Goal: Information Seeking & Learning: Learn about a topic

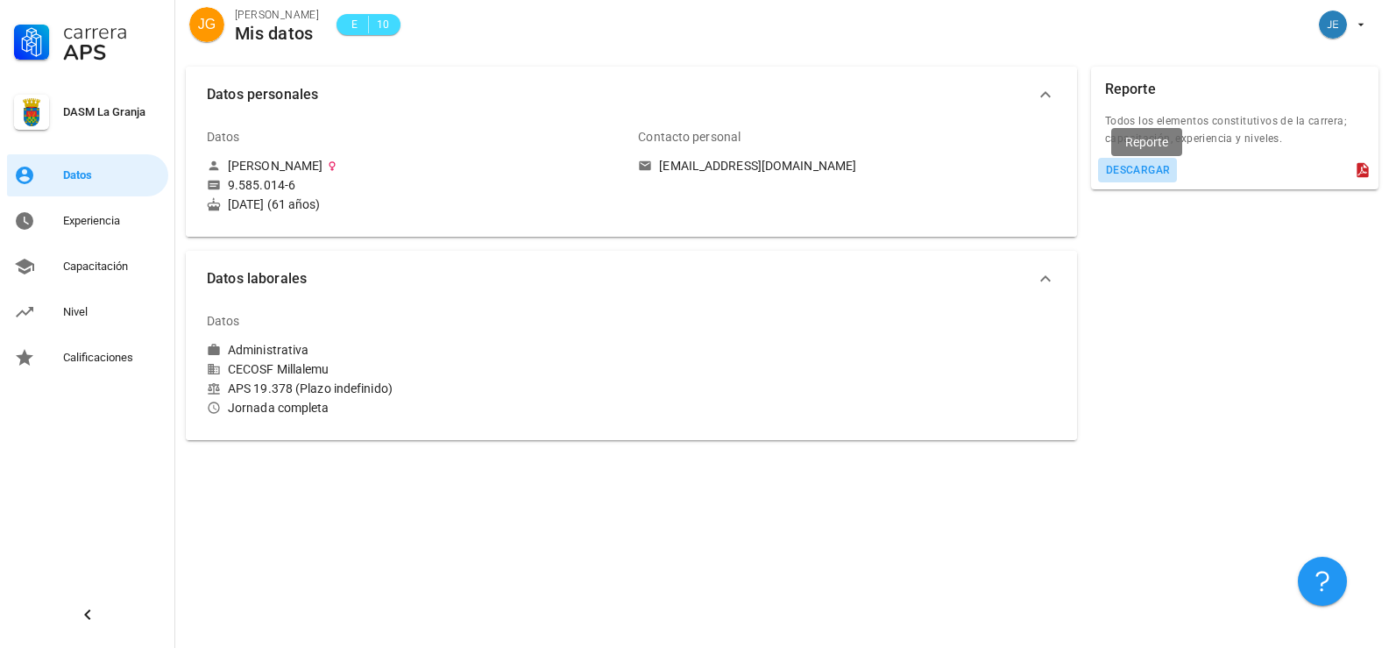
click at [1132, 169] on div "descargar" at bounding box center [1138, 170] width 66 height 12
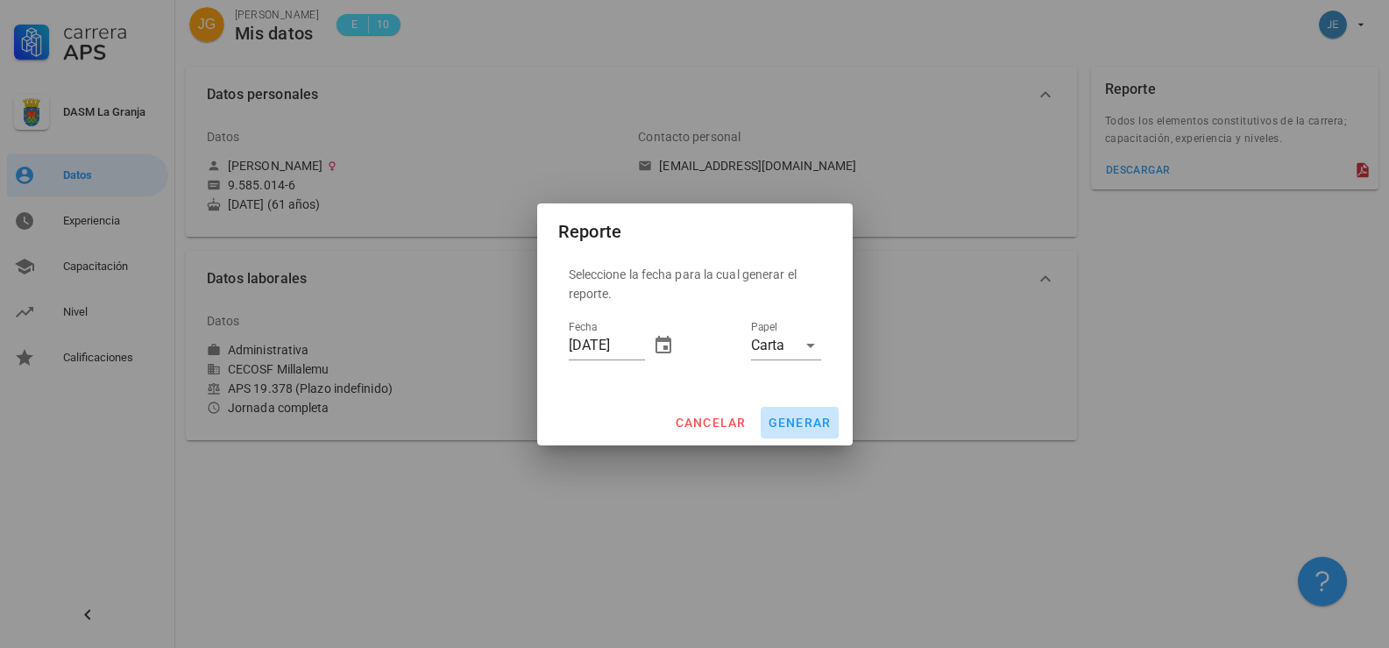
click at [803, 422] on span "generar" at bounding box center [800, 422] width 64 height 14
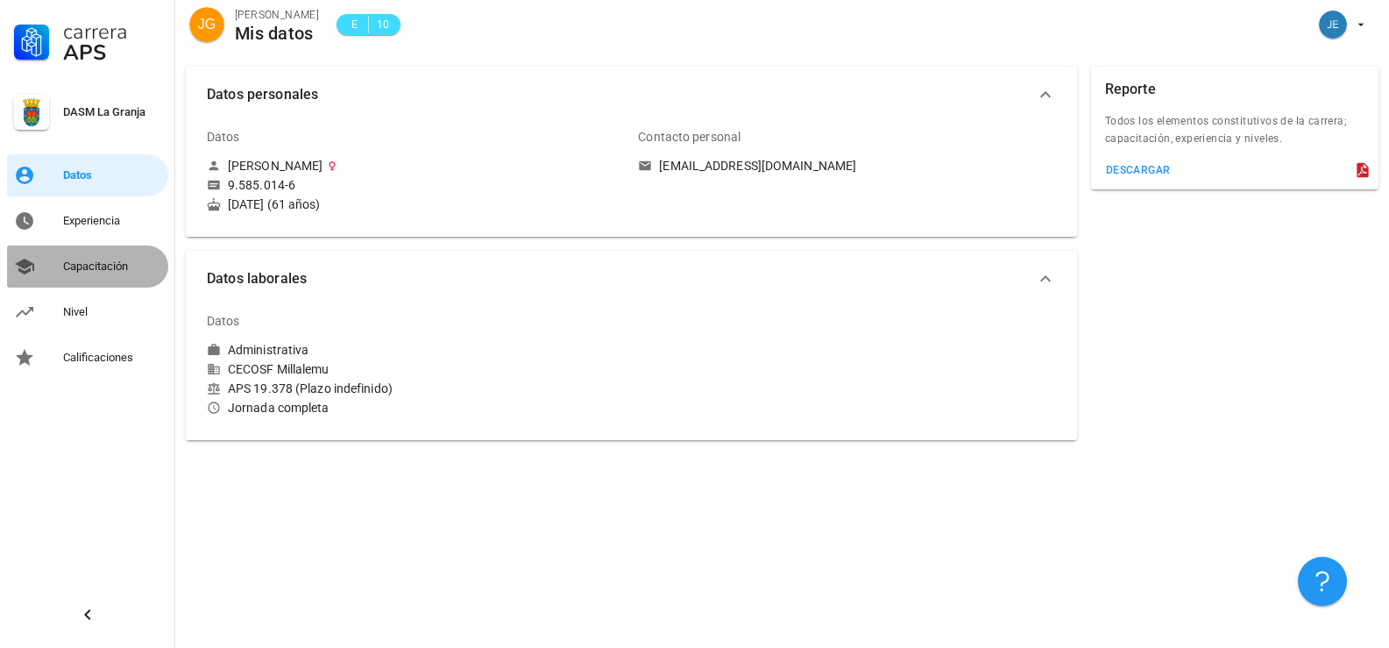
click at [103, 266] on div "Capacitación" at bounding box center [112, 266] width 98 height 14
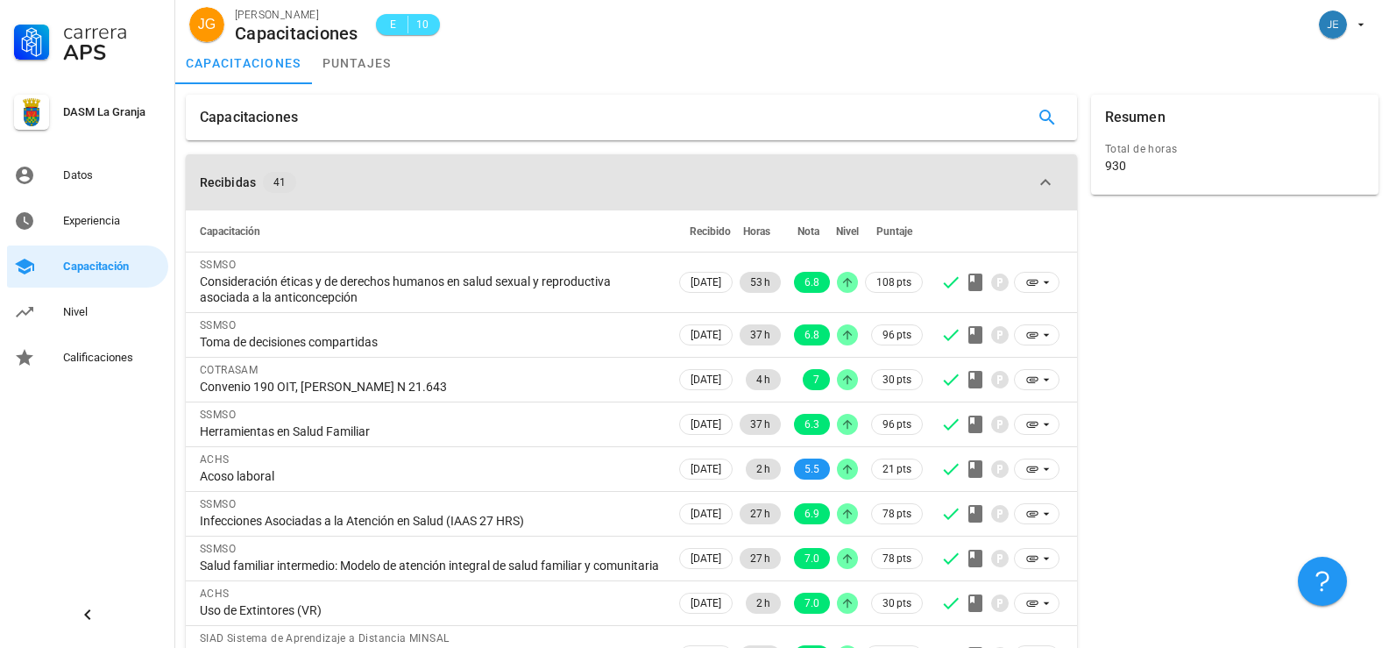
click at [230, 183] on div "Recibidas" at bounding box center [228, 182] width 56 height 19
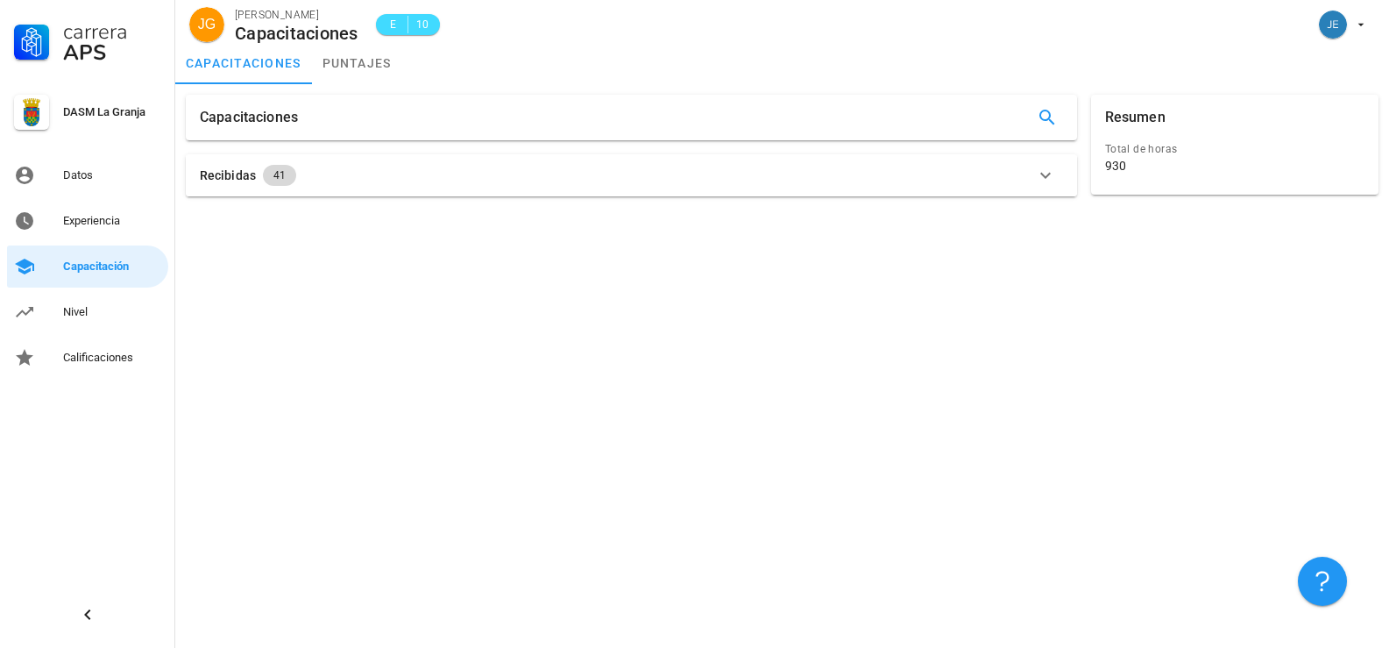
click at [274, 177] on span "41" at bounding box center [279, 175] width 12 height 21
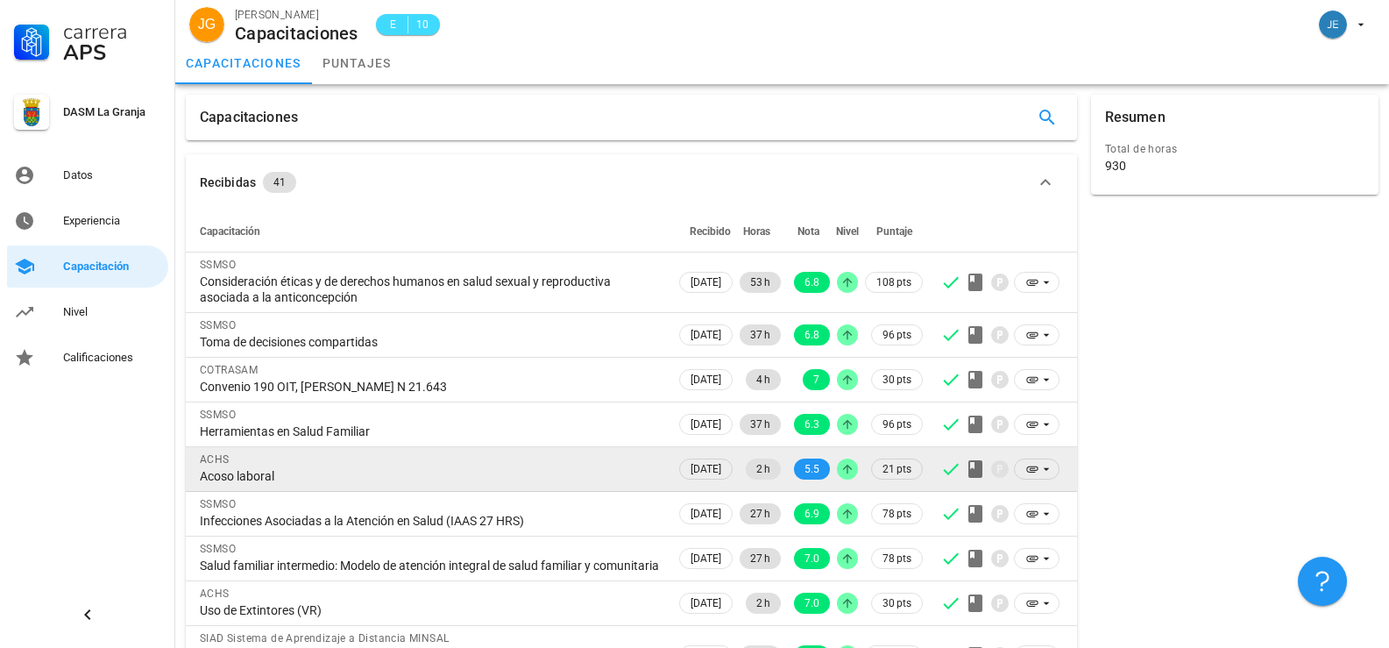
scroll to position [160, 0]
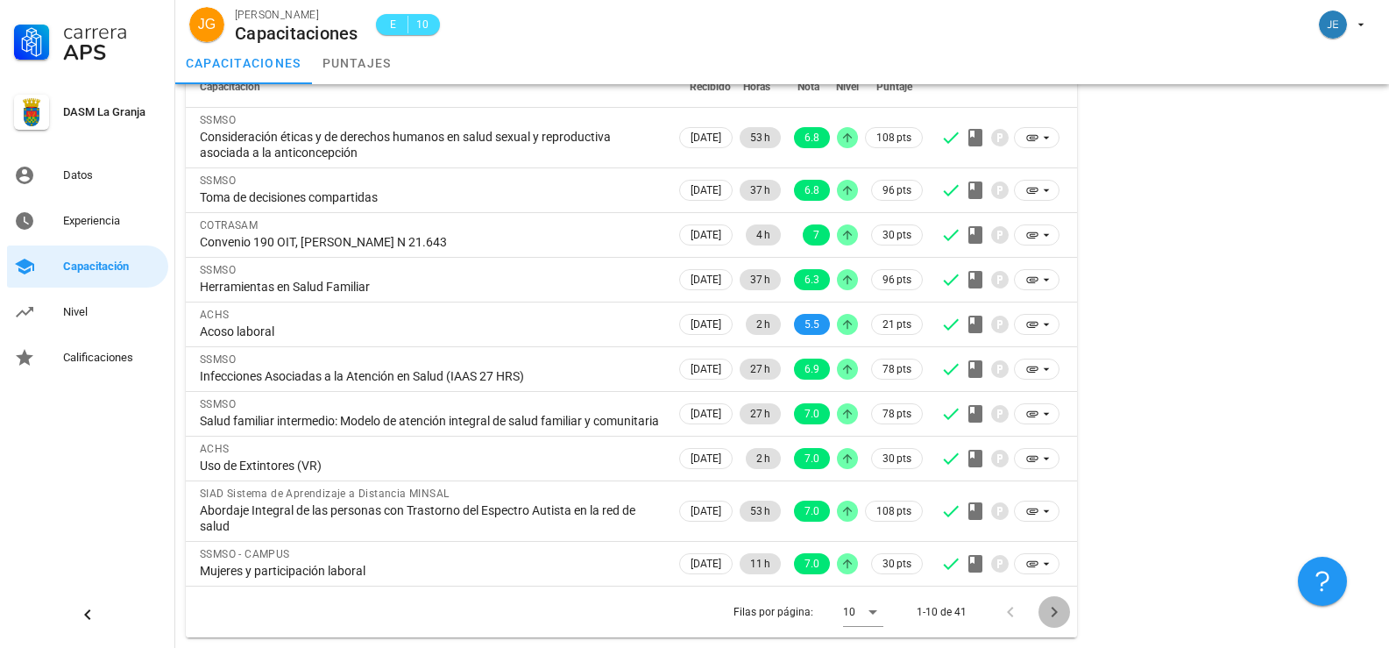
click at [1055, 611] on icon "Página siguiente" at bounding box center [1054, 612] width 6 height 11
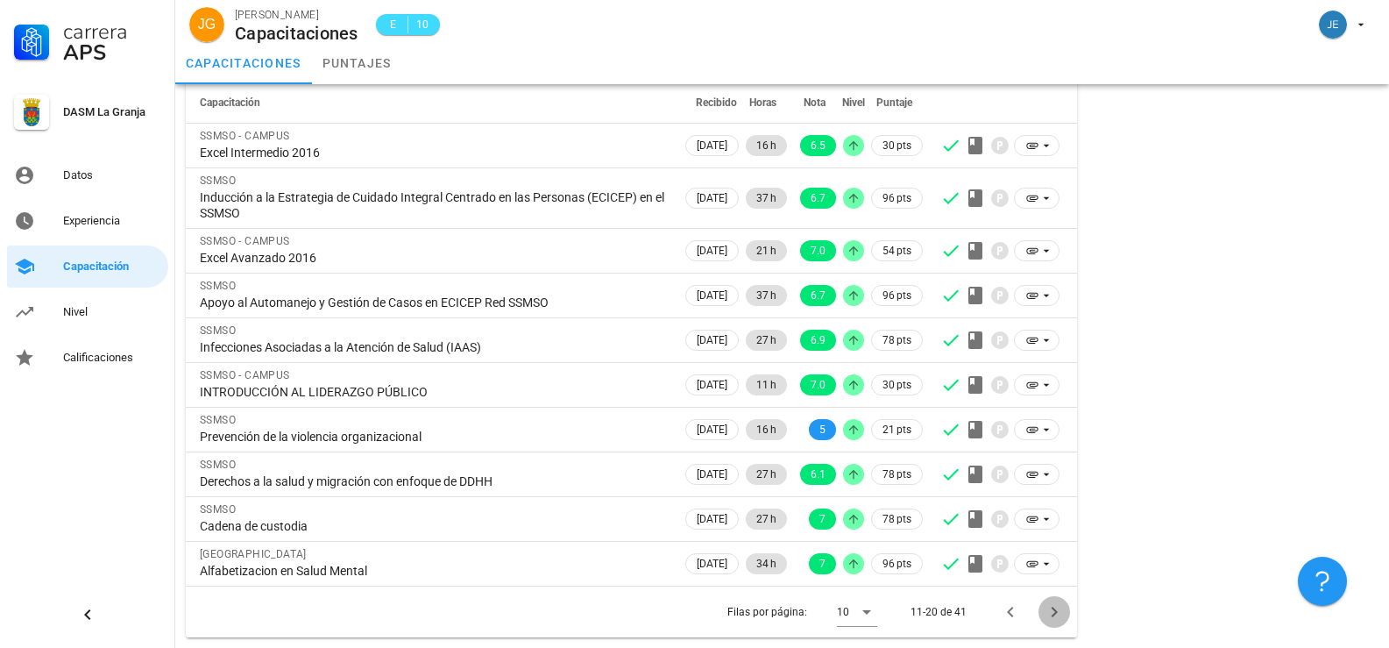
click at [1055, 611] on icon "Página siguiente" at bounding box center [1054, 612] width 6 height 11
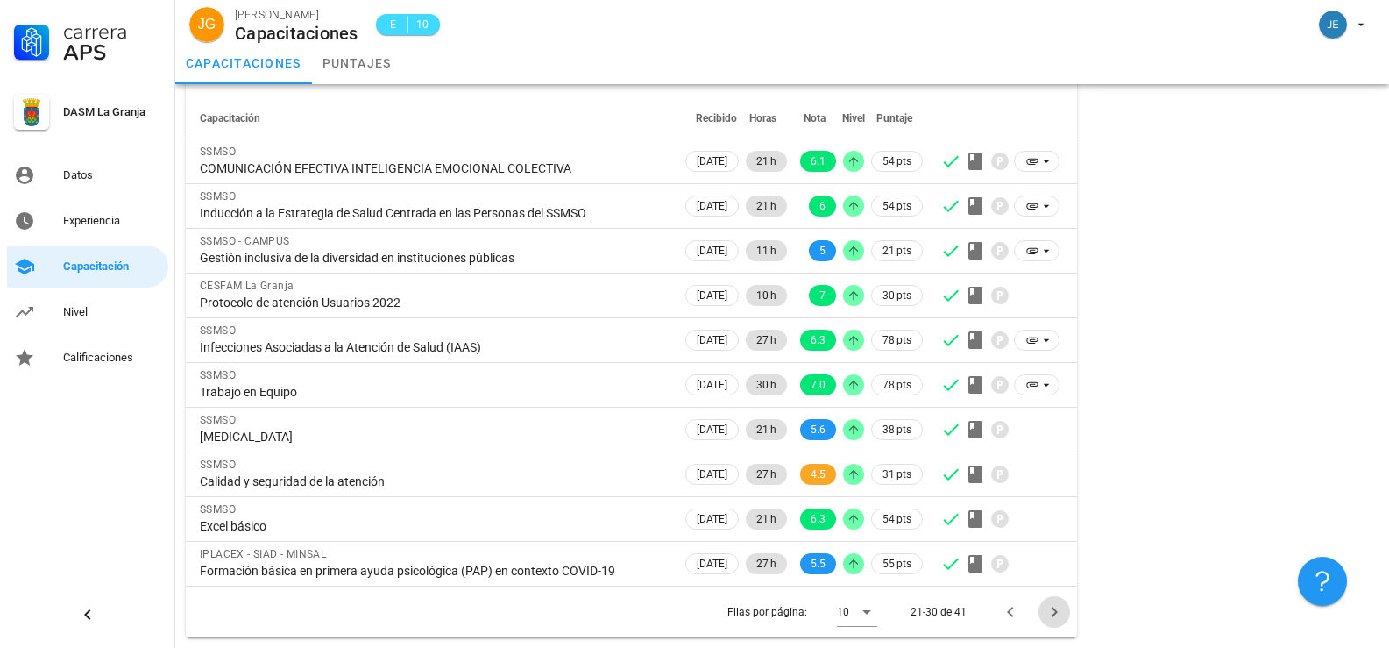
click at [1055, 611] on icon "Página siguiente" at bounding box center [1054, 612] width 6 height 11
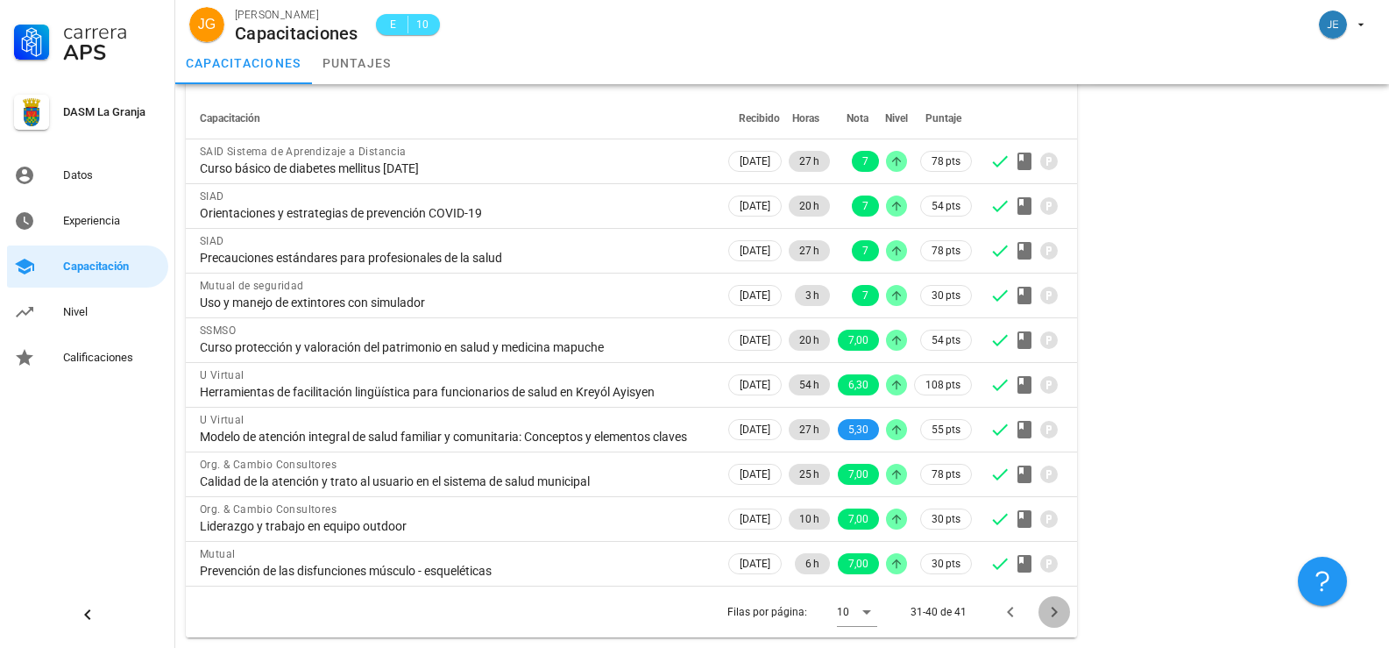
click at [1054, 617] on icon "Página siguiente" at bounding box center [1054, 612] width 6 height 11
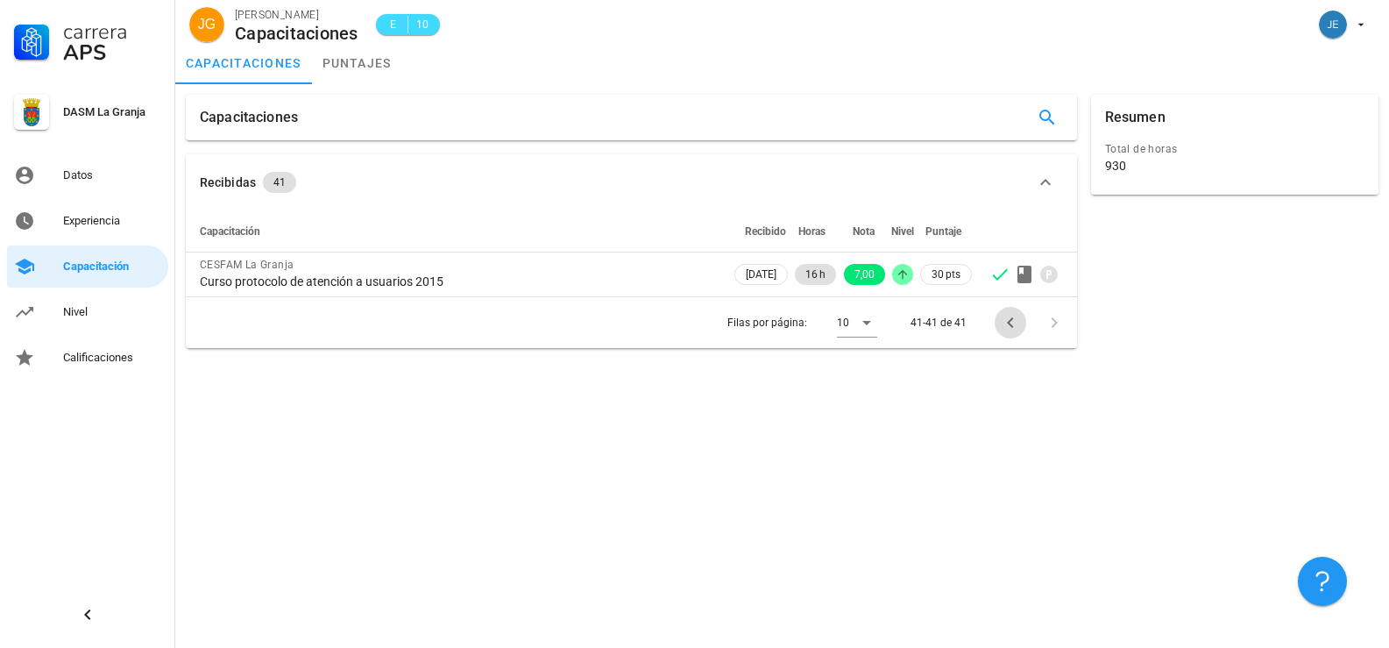
click at [1003, 317] on icon "Página anterior" at bounding box center [1010, 322] width 21 height 21
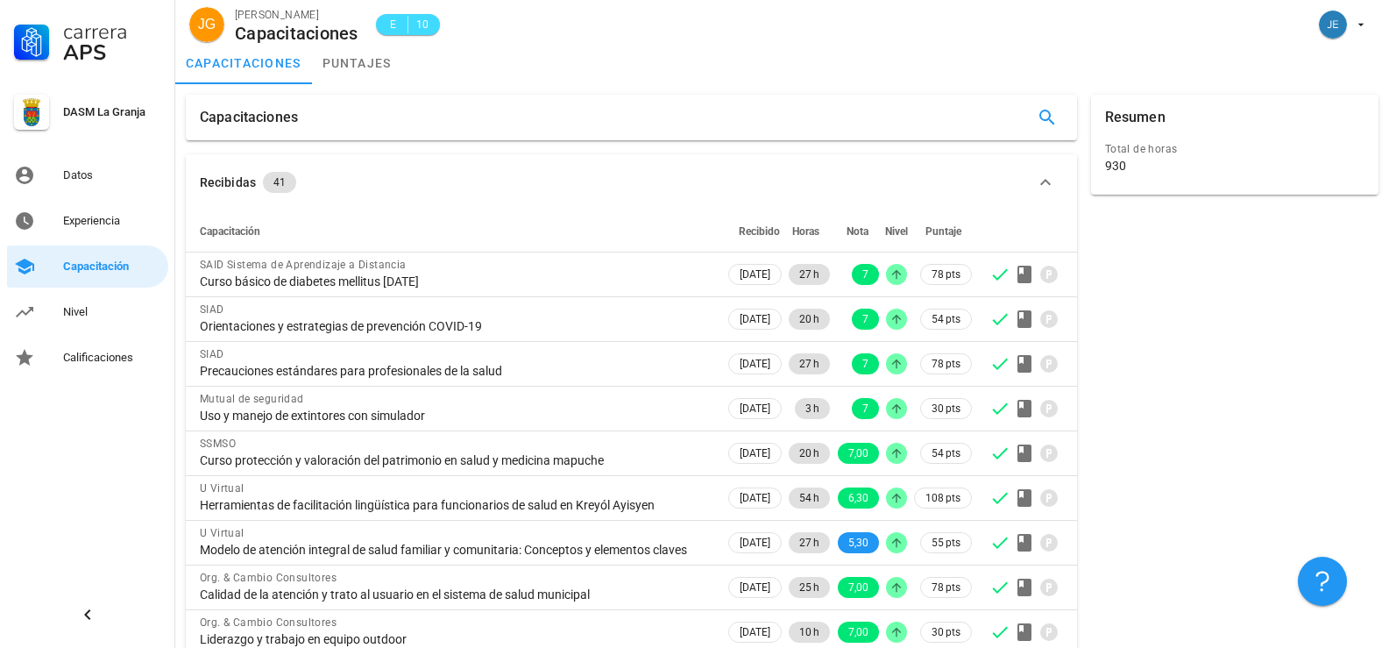
click at [1003, 317] on icon at bounding box center [1000, 319] width 16 height 11
click at [1205, 354] on div "Resumen Total de horas 930" at bounding box center [1235, 423] width 302 height 670
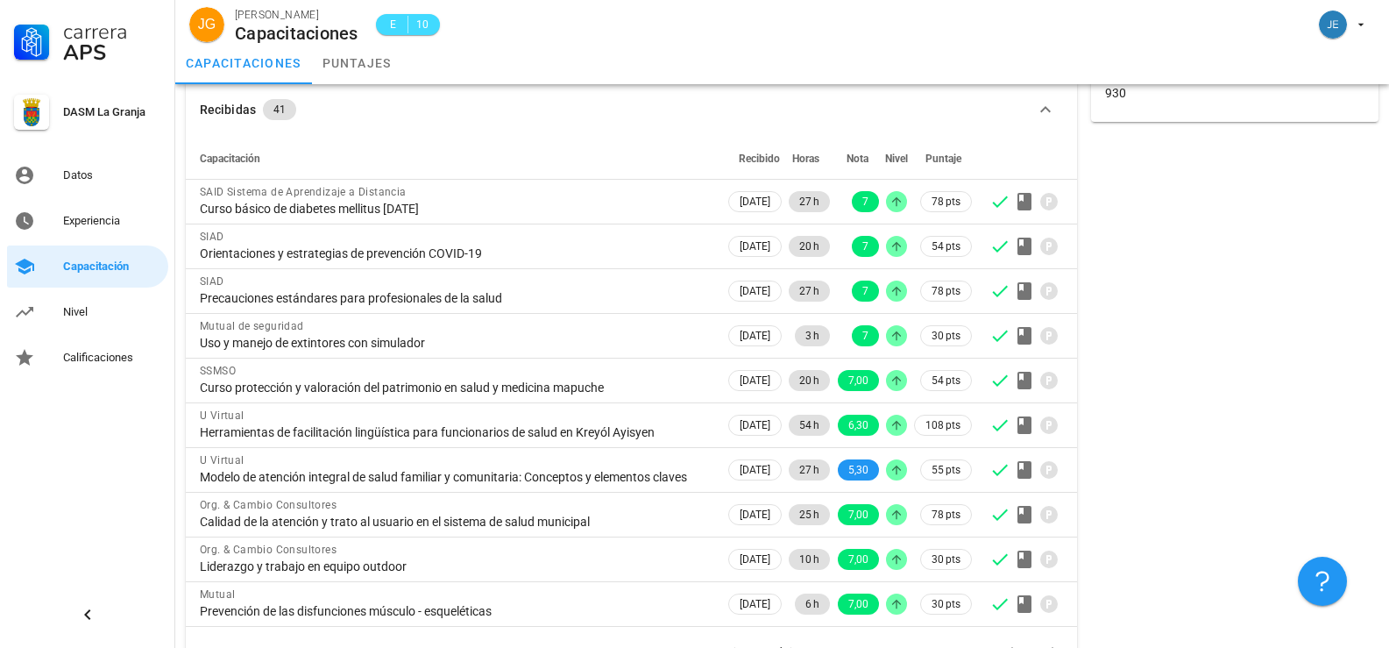
scroll to position [129, 0]
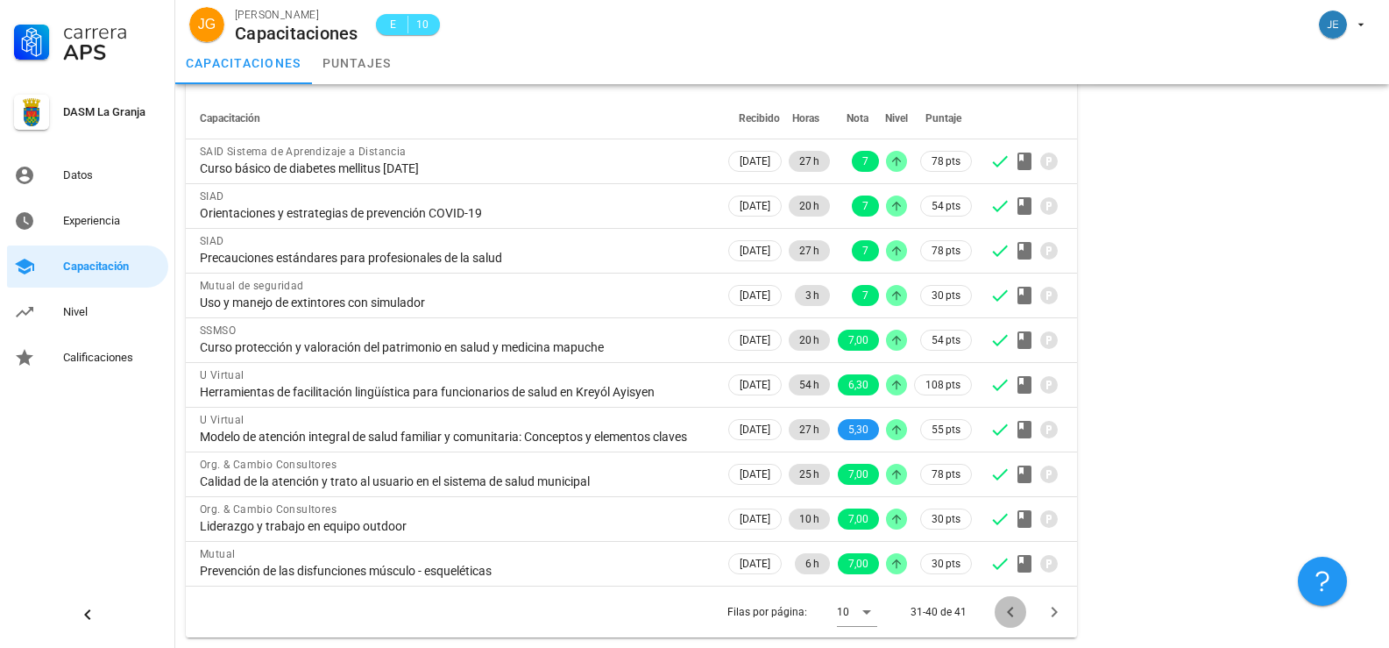
click at [1012, 607] on icon "Página anterior" at bounding box center [1010, 612] width 6 height 11
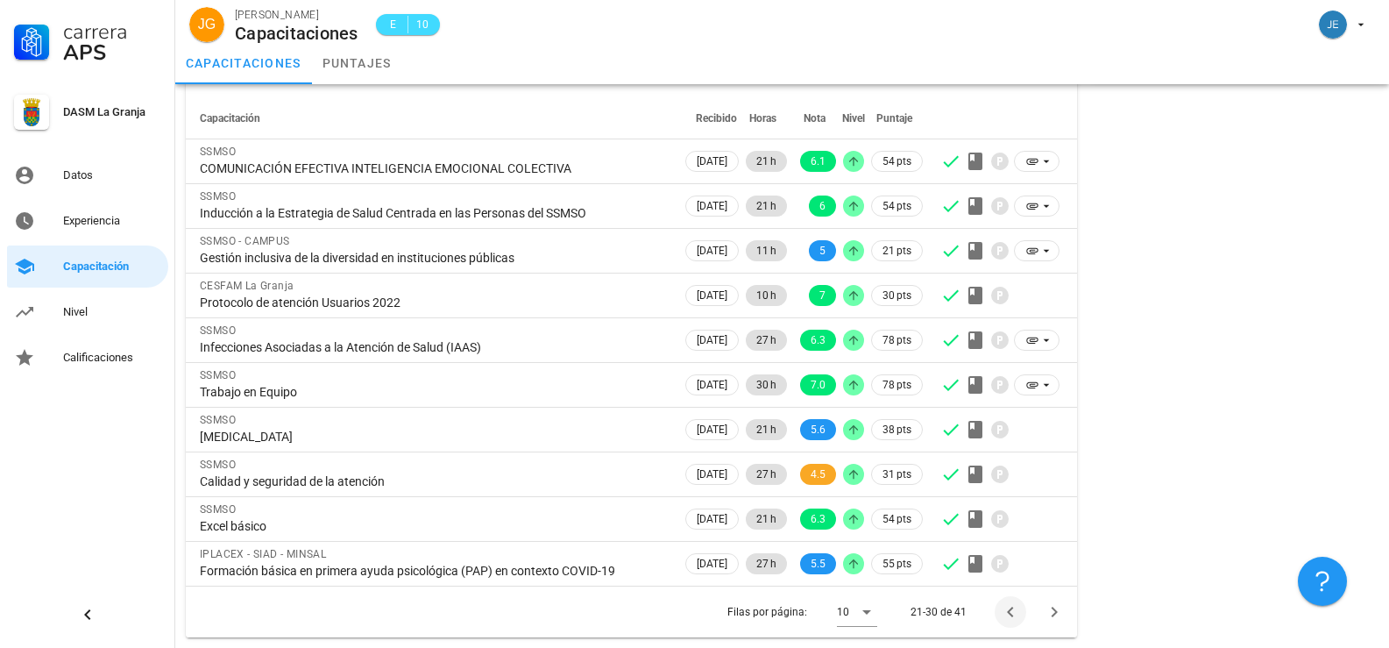
scroll to position [113, 0]
click at [1011, 613] on icon "Página anterior" at bounding box center [1010, 611] width 21 height 21
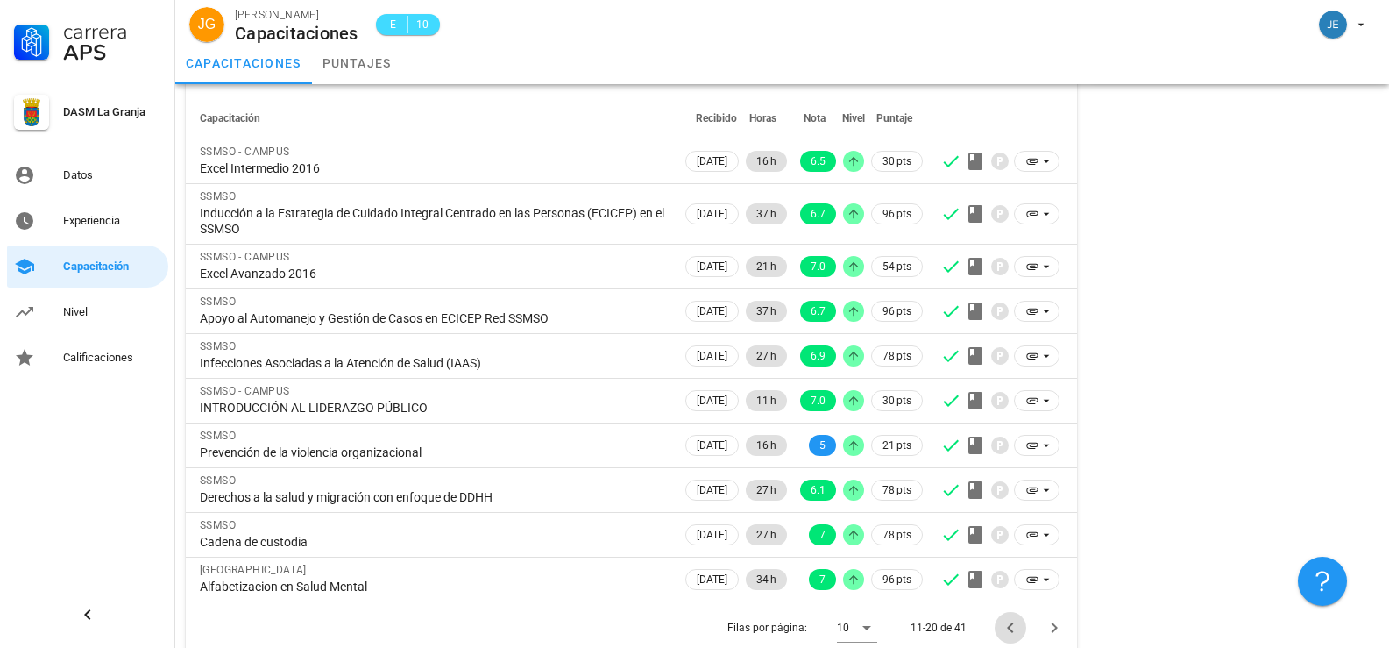
click at [1013, 621] on icon "Página anterior" at bounding box center [1010, 627] width 21 height 21
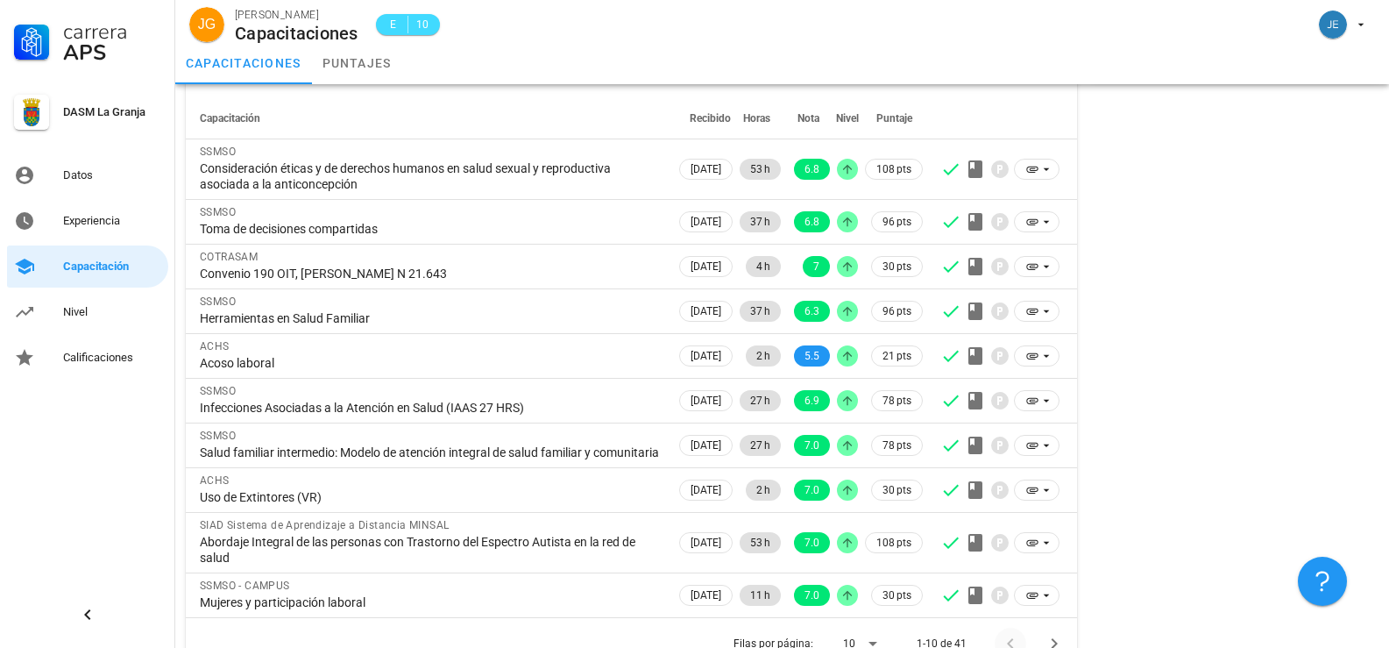
click at [1013, 606] on div at bounding box center [1001, 595] width 123 height 21
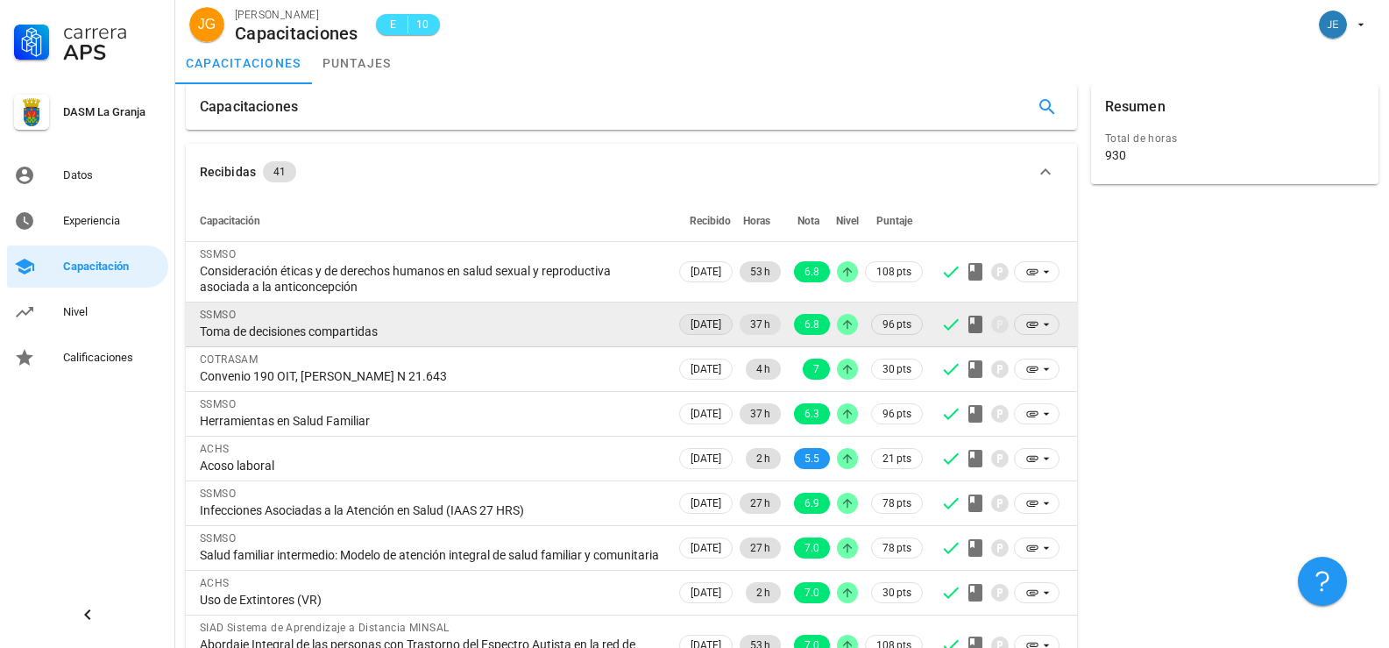
scroll to position [160, 0]
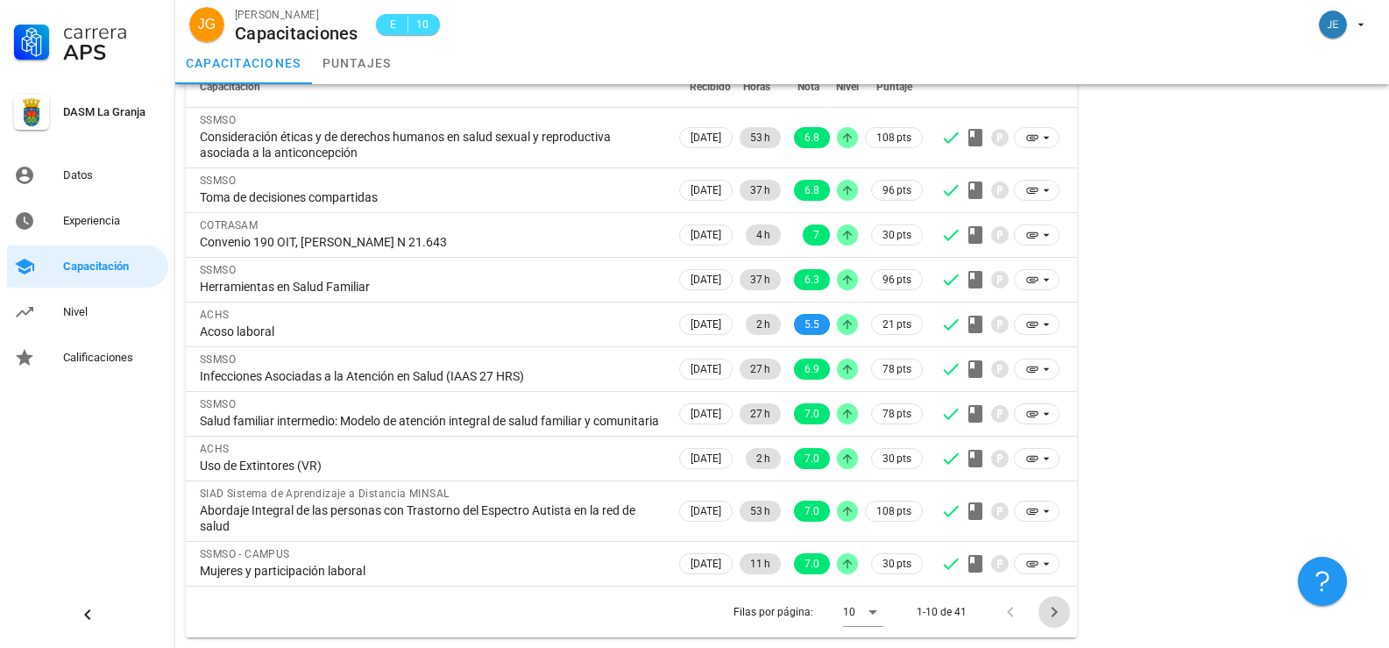
click at [1052, 606] on icon "Página siguiente" at bounding box center [1054, 611] width 21 height 21
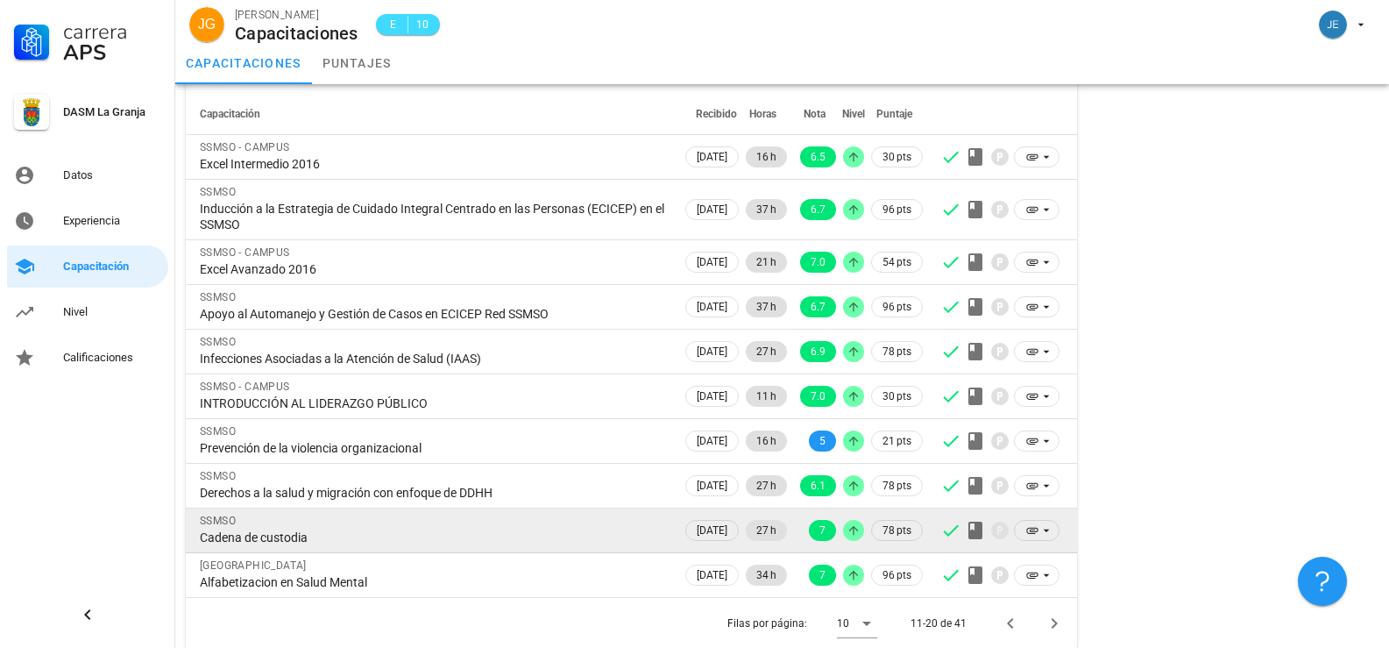
scroll to position [129, 0]
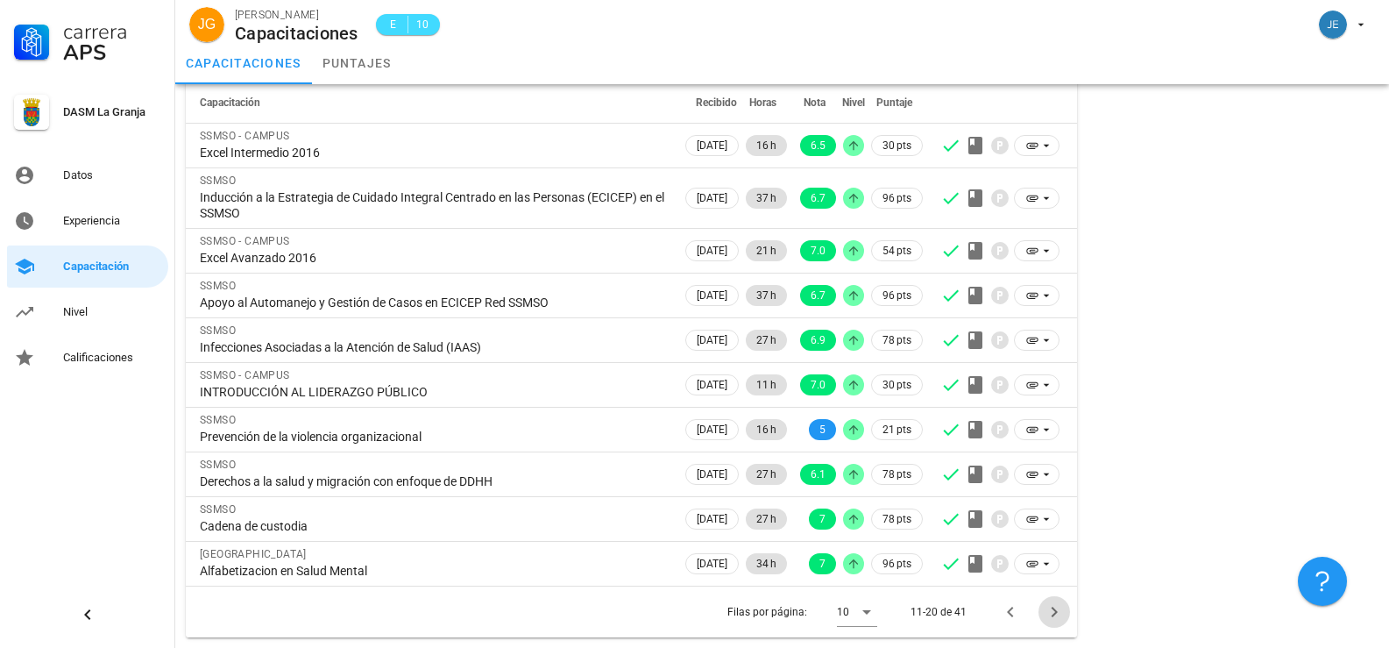
click at [1053, 615] on icon "Página siguiente" at bounding box center [1054, 612] width 6 height 11
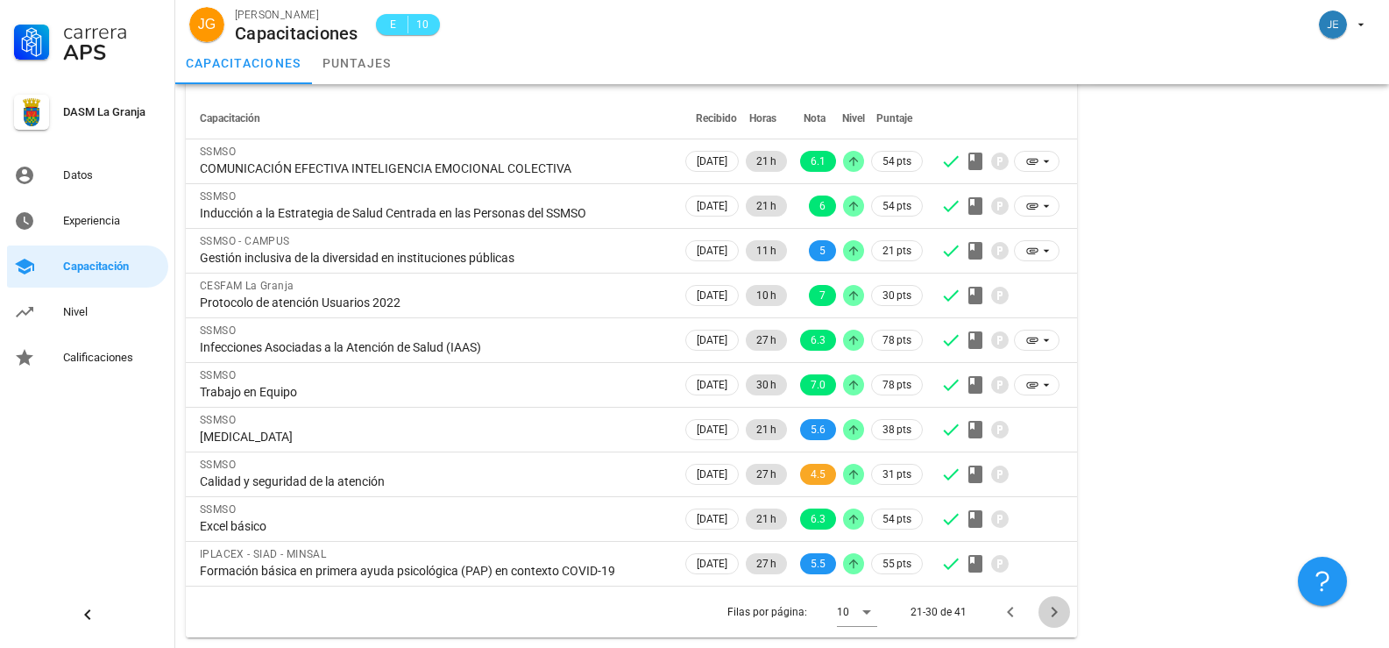
scroll to position [113, 0]
click at [1053, 615] on icon "Página siguiente" at bounding box center [1054, 612] width 6 height 11
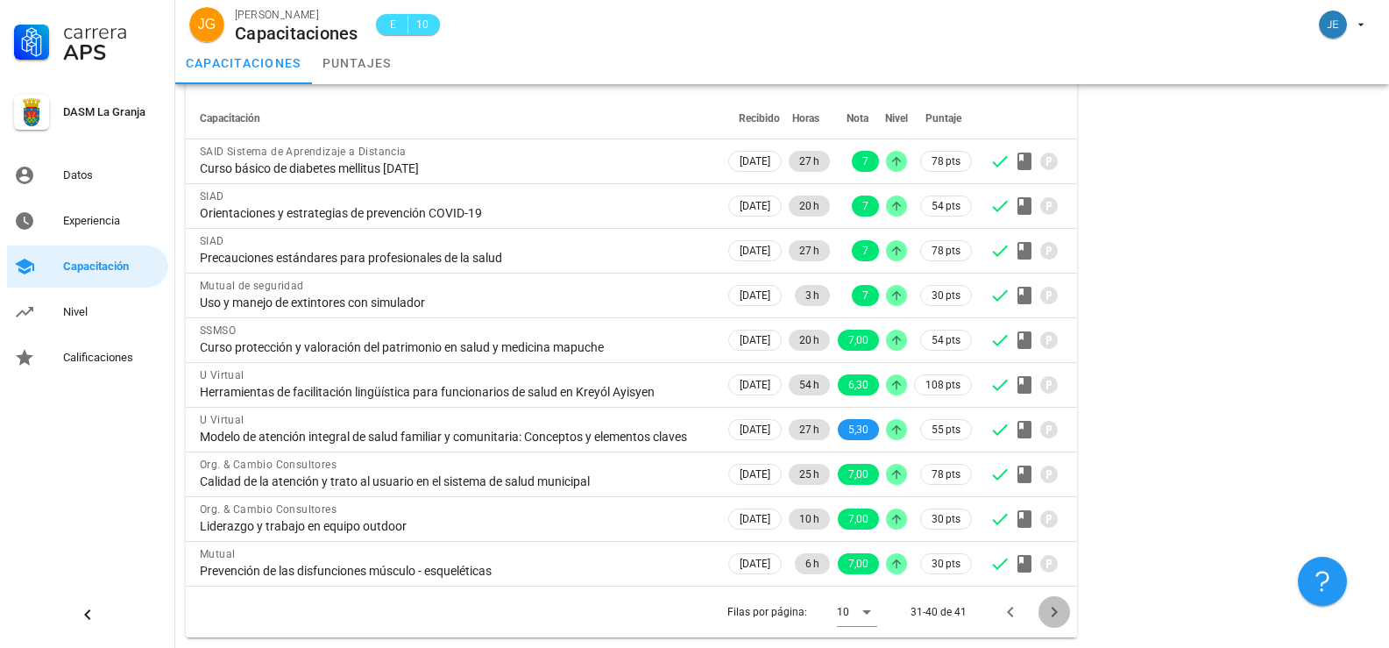
click at [1053, 615] on button "Página siguiente" at bounding box center [1055, 612] width 32 height 32
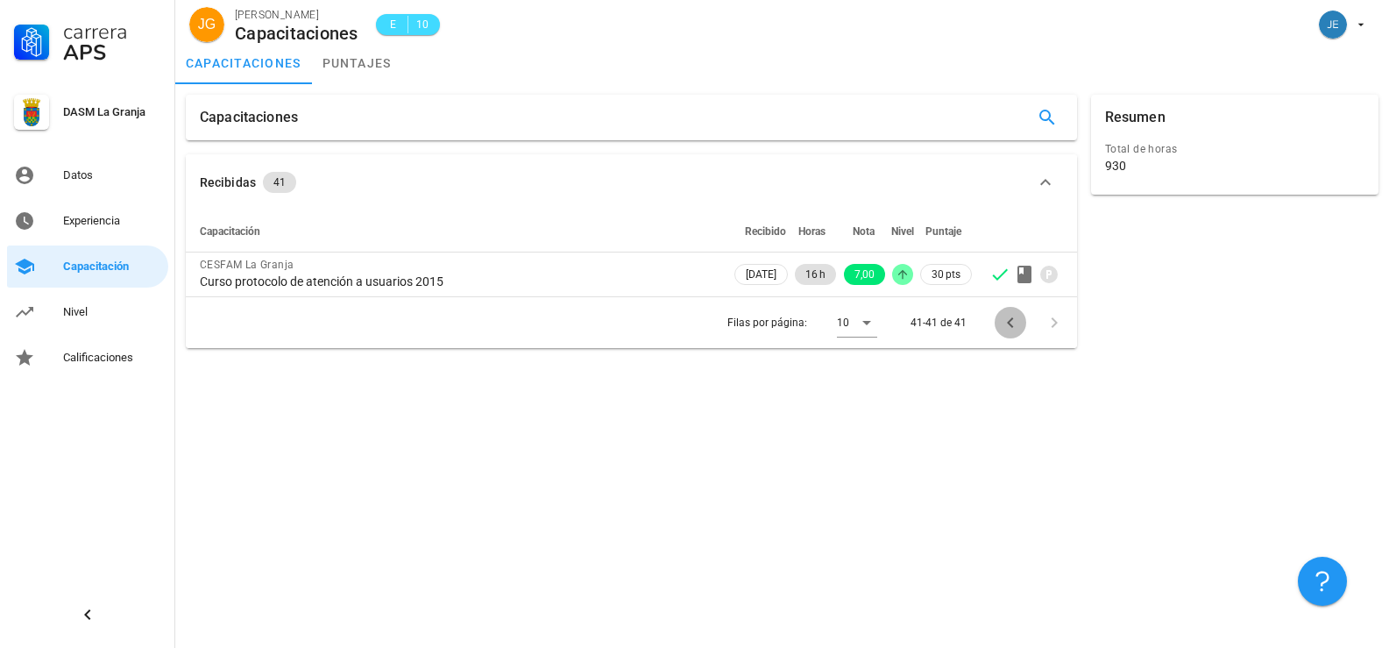
click at [1006, 323] on icon "Página anterior" at bounding box center [1010, 322] width 21 height 21
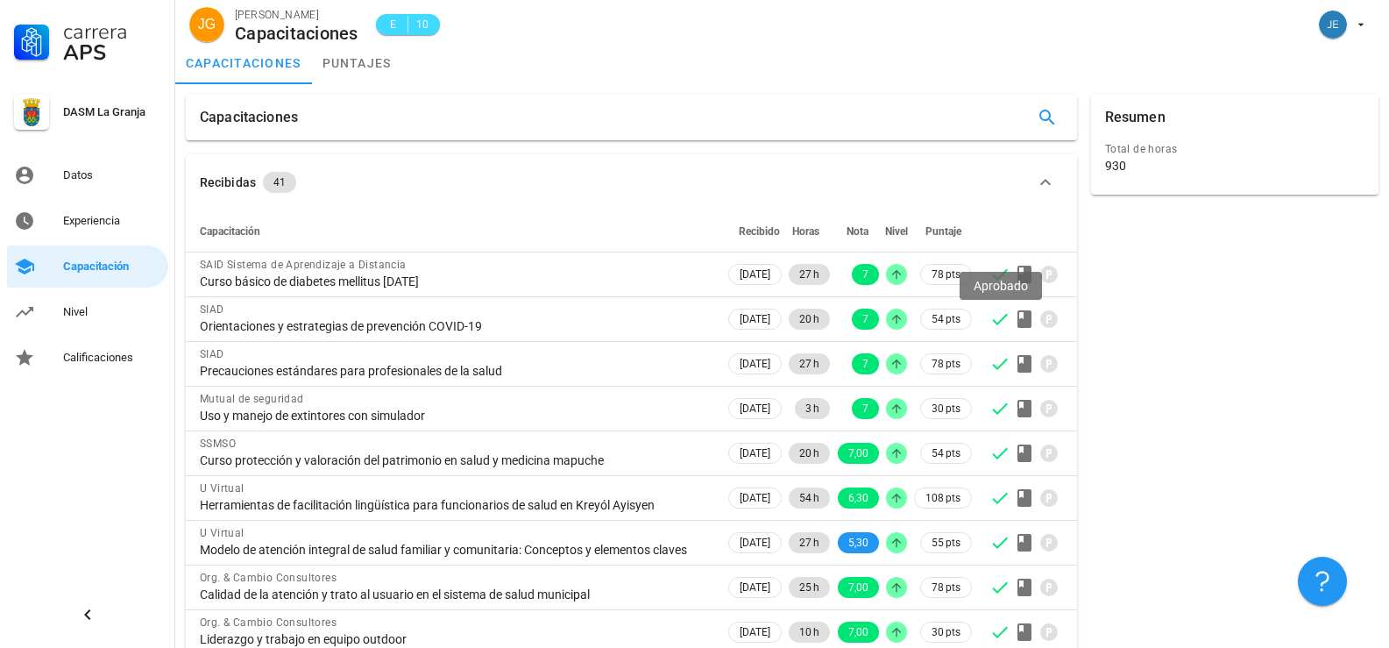
click at [1006, 323] on icon at bounding box center [1000, 319] width 21 height 21
click at [1245, 513] on div "Resumen Total de horas 930" at bounding box center [1235, 423] width 302 height 670
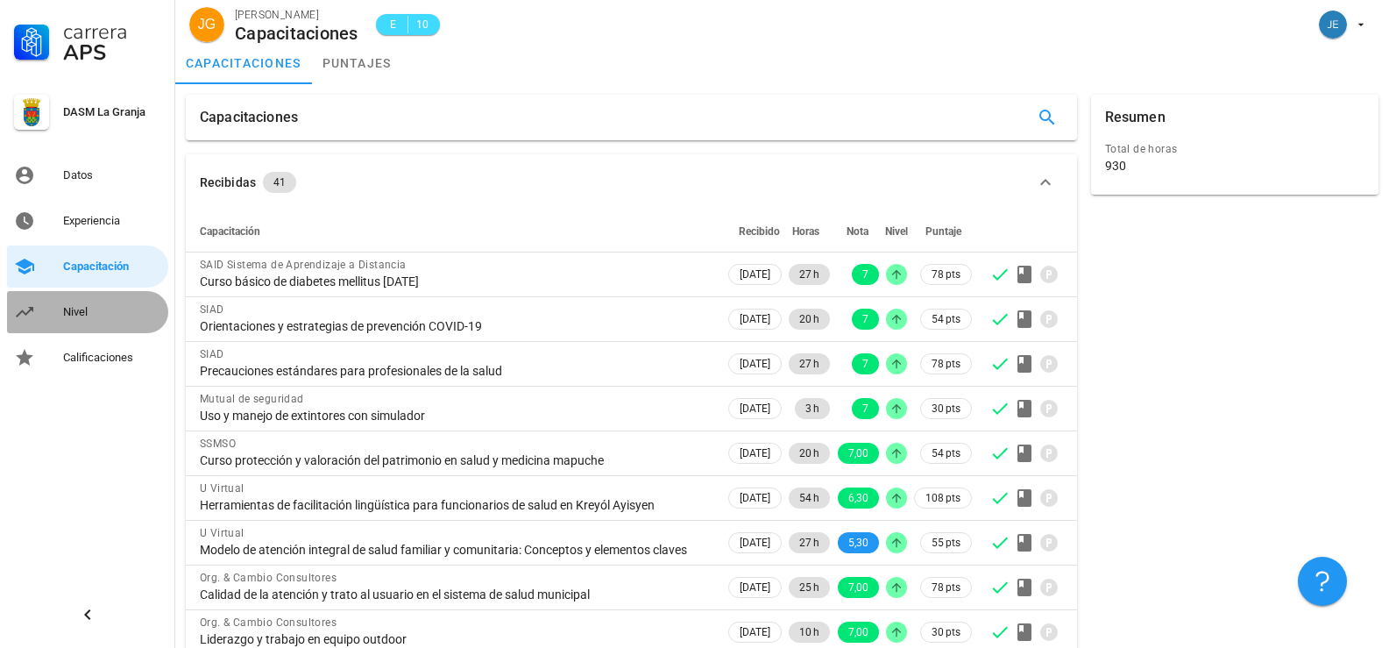
click at [42, 316] on link "Nivel" at bounding box center [87, 312] width 161 height 42
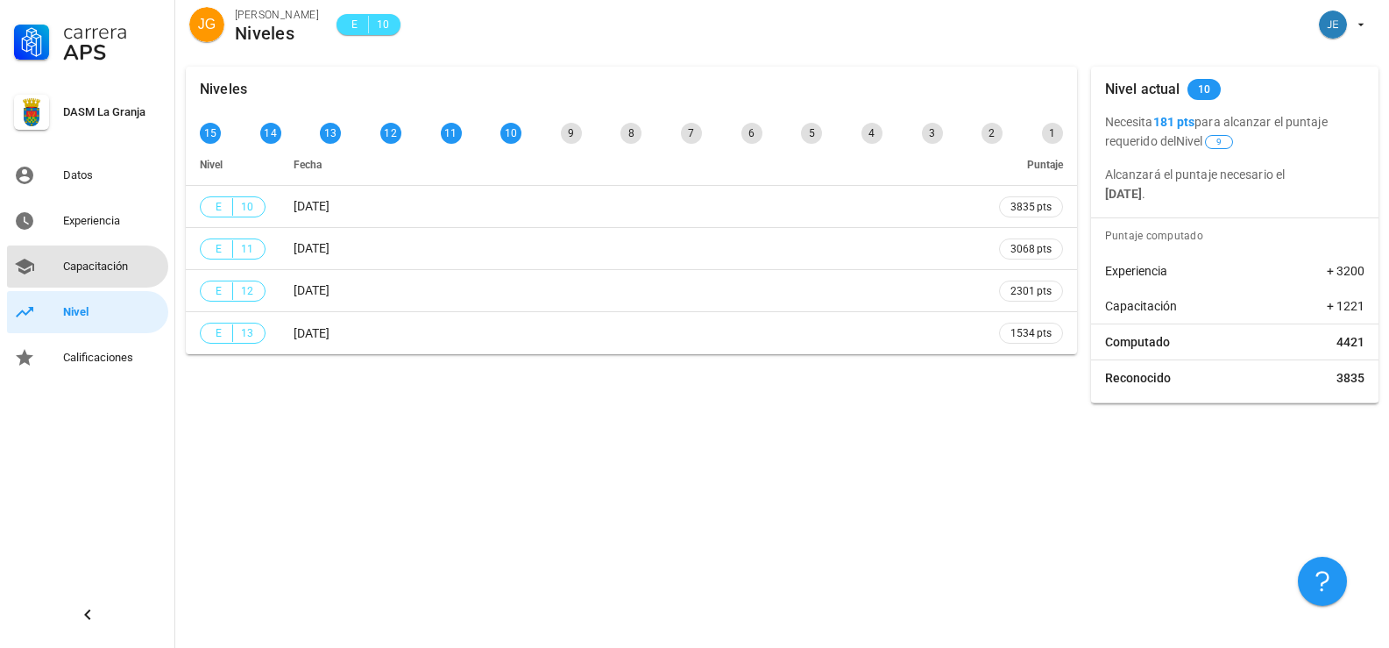
click at [55, 257] on link "Capacitación" at bounding box center [87, 266] width 161 height 42
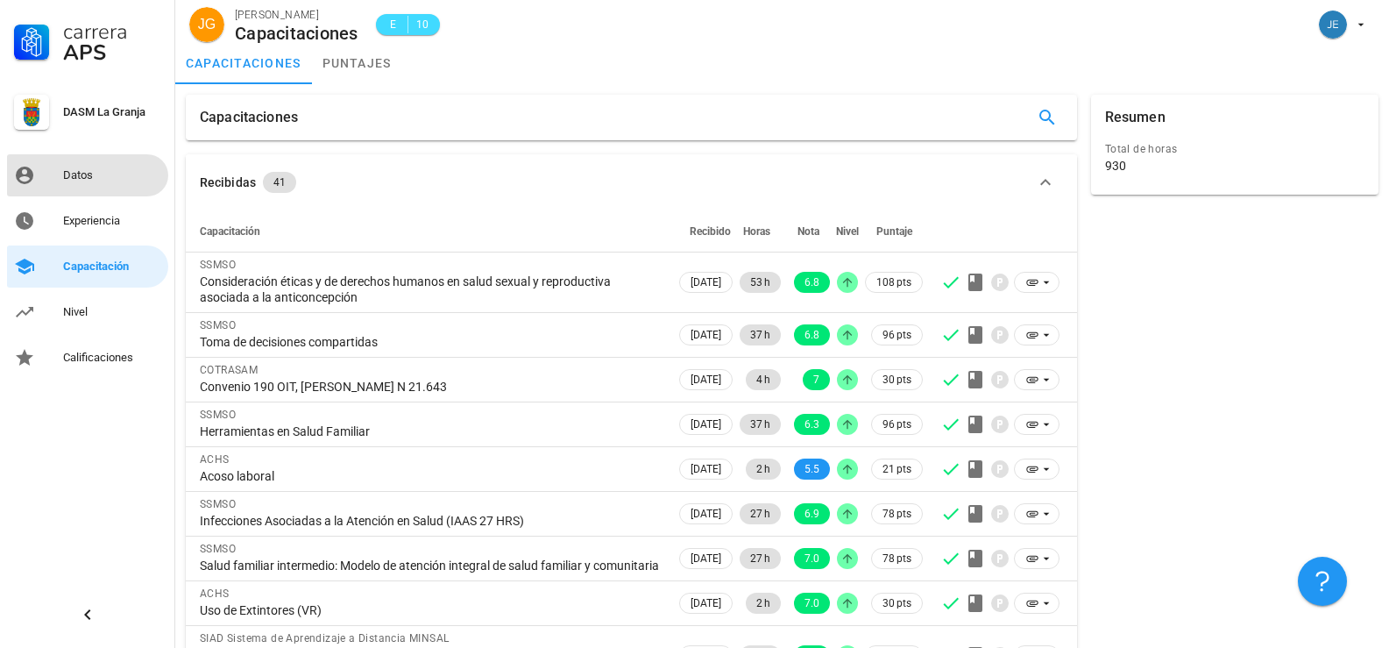
click at [86, 174] on div "Datos" at bounding box center [112, 175] width 98 height 14
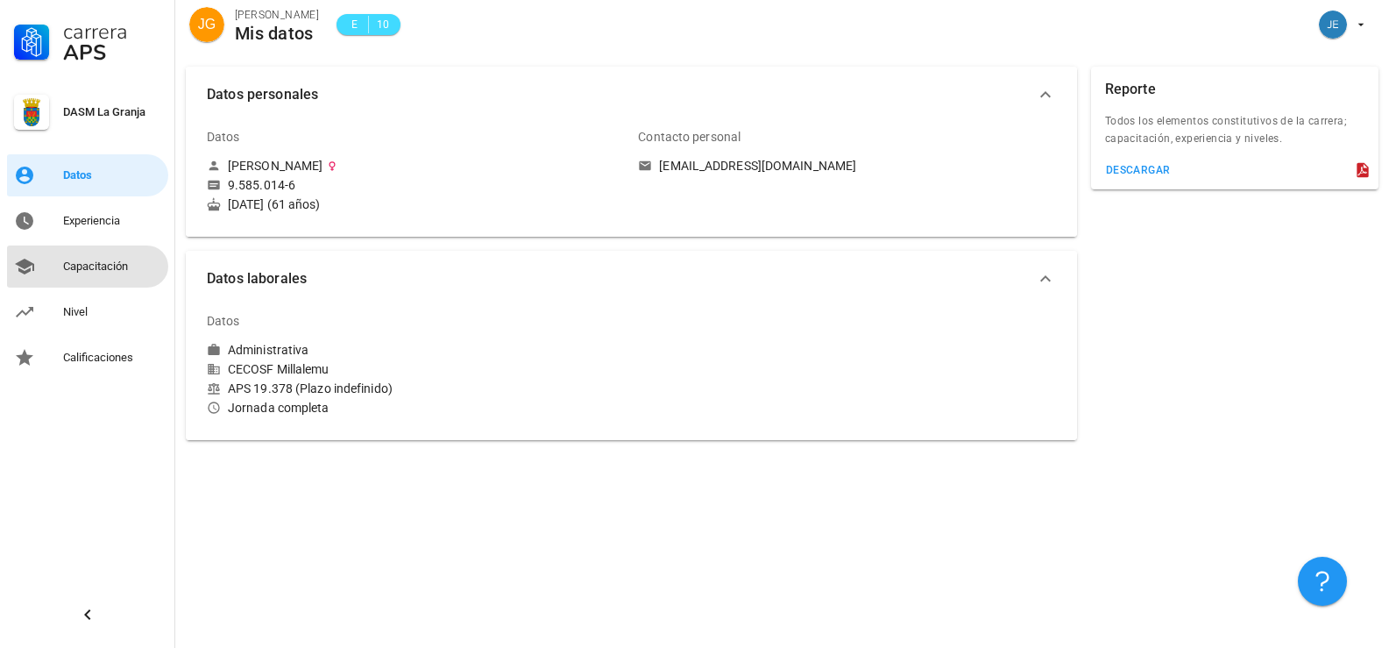
click at [85, 263] on div "Capacitación" at bounding box center [112, 266] width 98 height 14
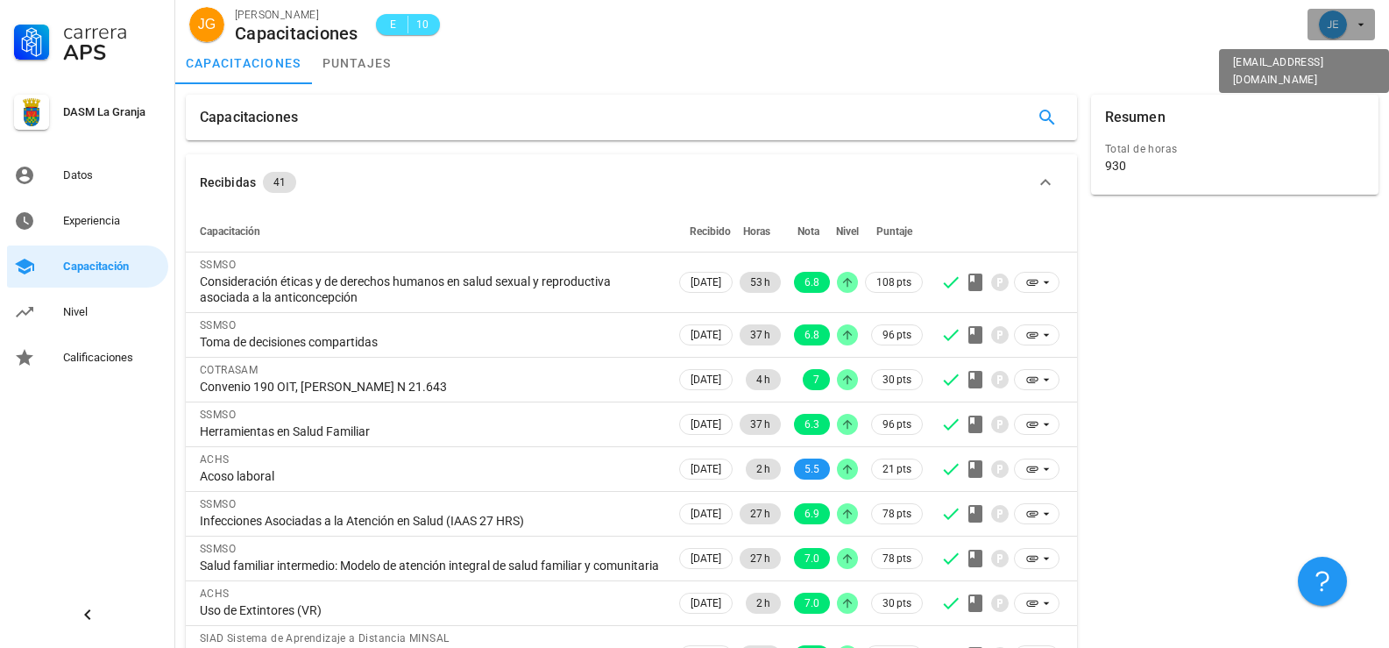
click at [1366, 30] on icon "button" at bounding box center [1361, 25] width 14 height 14
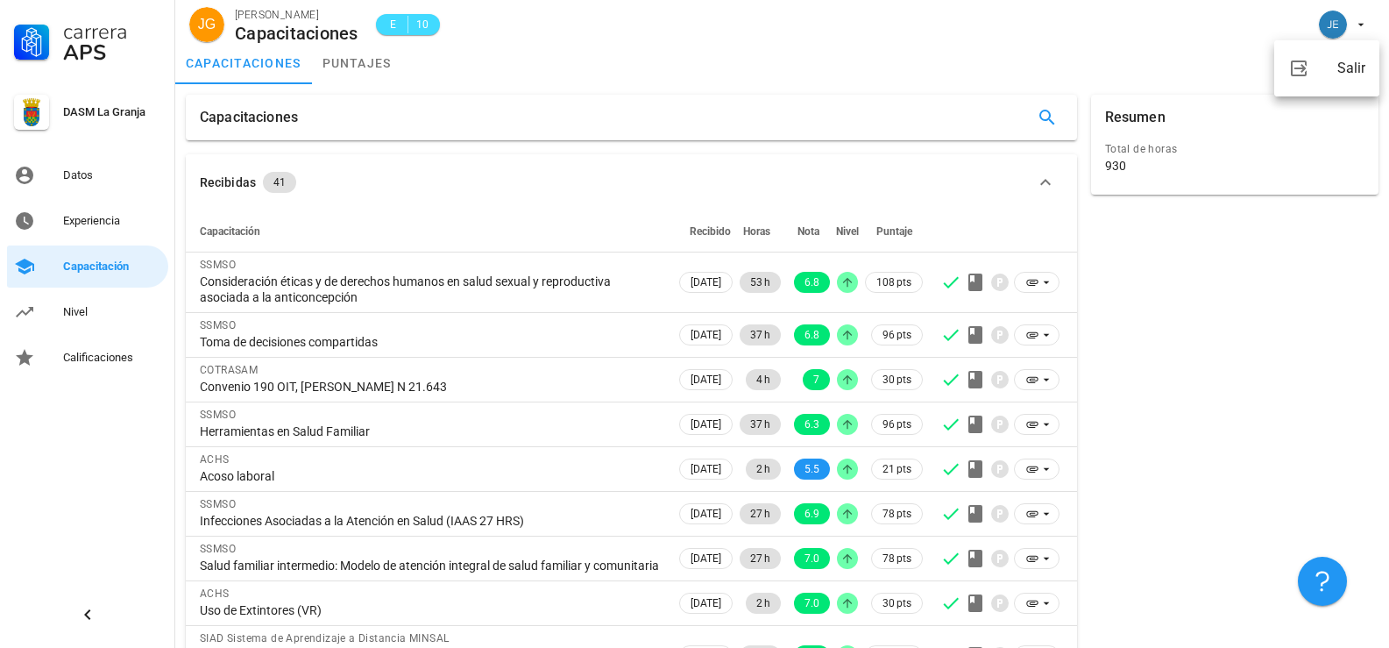
click at [1276, 242] on div "Resumen Total de horas 930" at bounding box center [1235, 438] width 302 height 701
click at [1042, 117] on icon "button" at bounding box center [1047, 117] width 21 height 21
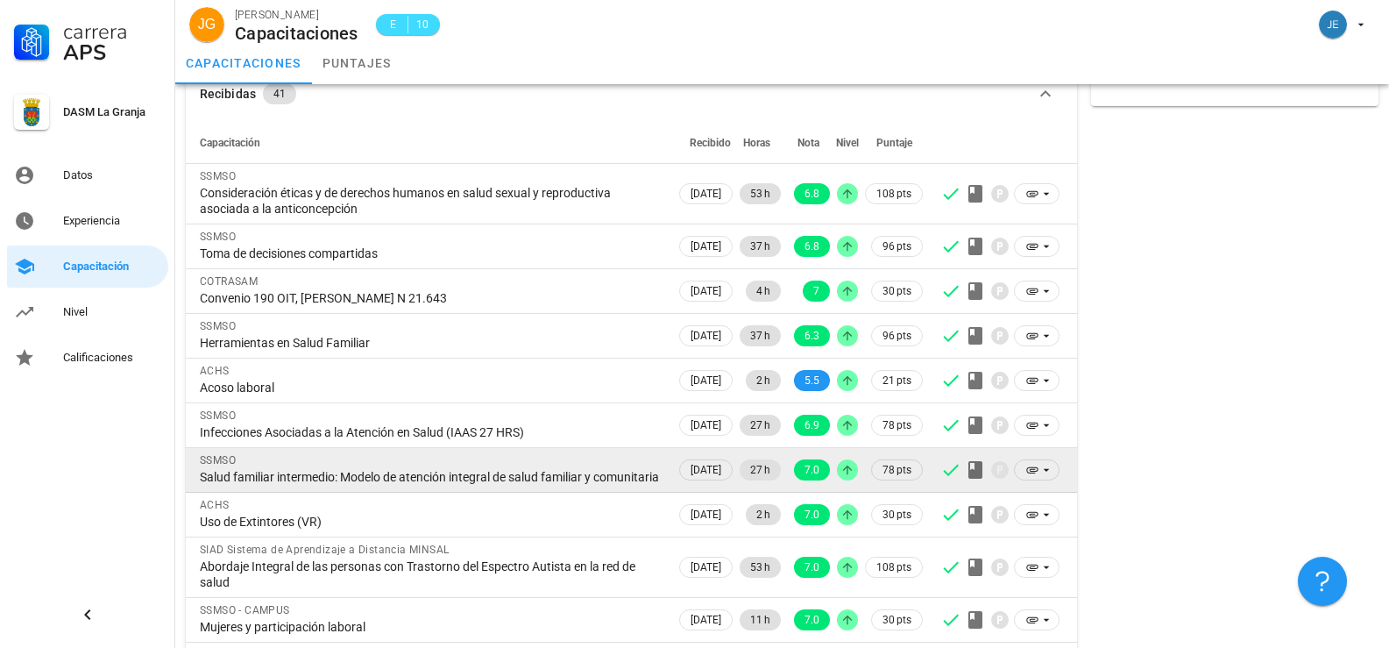
scroll to position [160, 0]
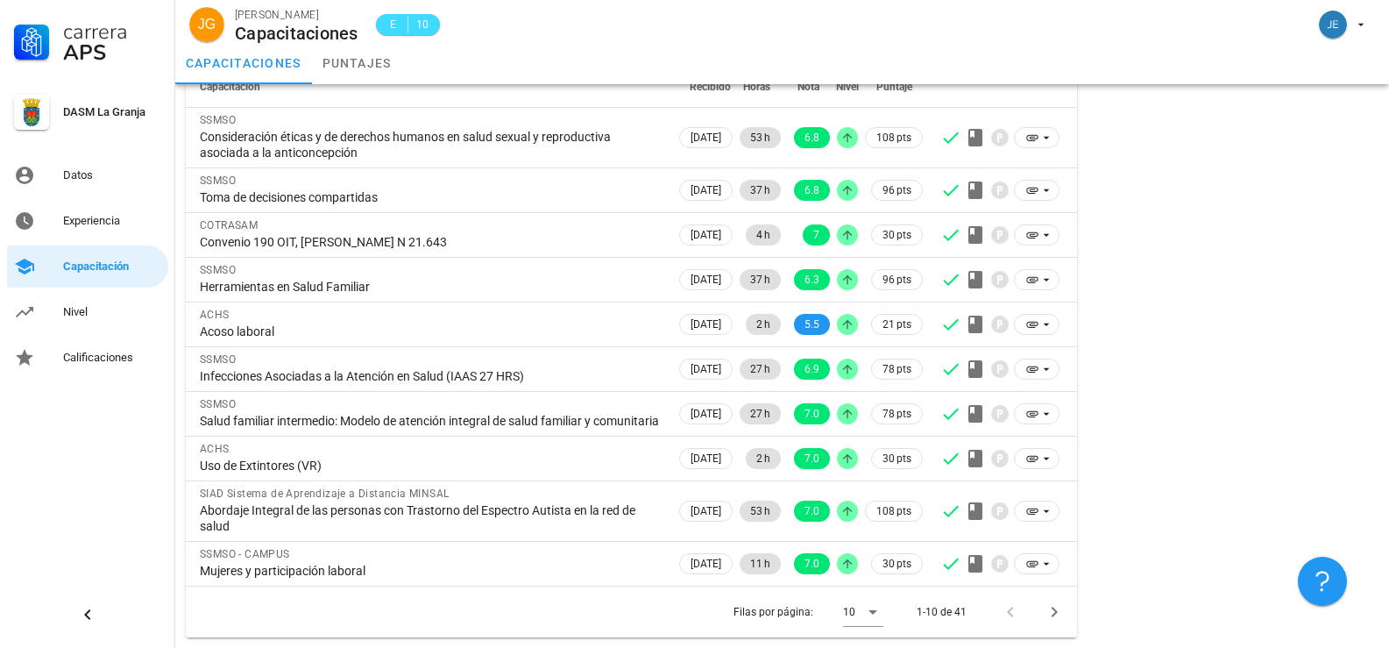
click at [1013, 612] on div at bounding box center [1014, 612] width 38 height 32
click at [1010, 612] on div at bounding box center [1014, 612] width 38 height 32
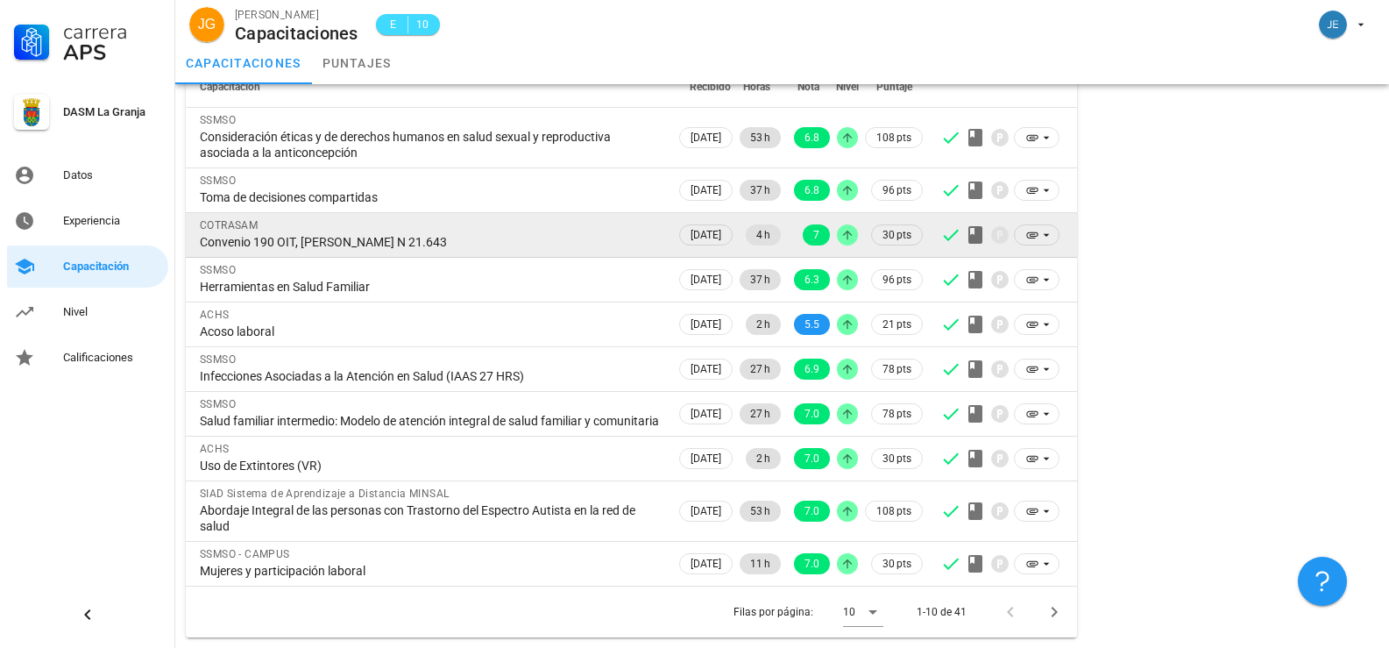
scroll to position [0, 0]
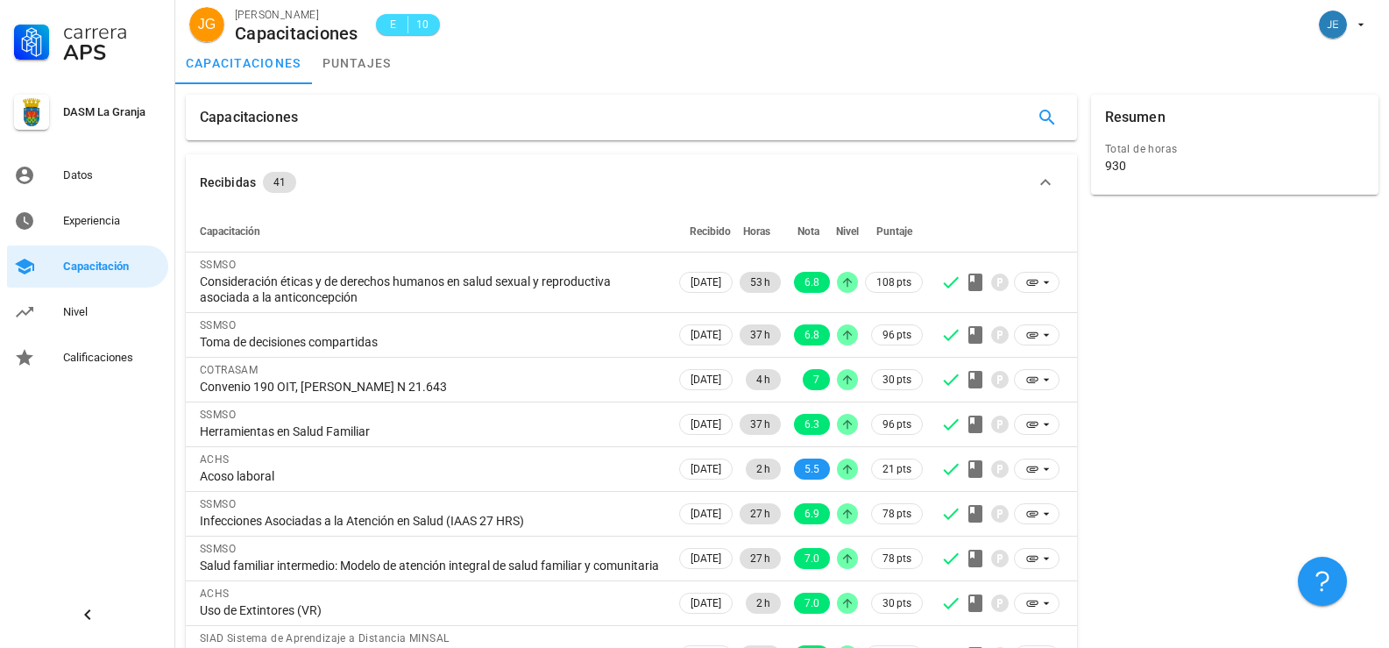
drag, startPoint x: 207, startPoint y: 163, endPoint x: 860, endPoint y: 682, distance: 834.0
click at [860, 647] on html "Carrera APS DASM La Granja Datos Experiencia Capacitación Nivel Calificaciones …" at bounding box center [694, 396] width 1389 height 792
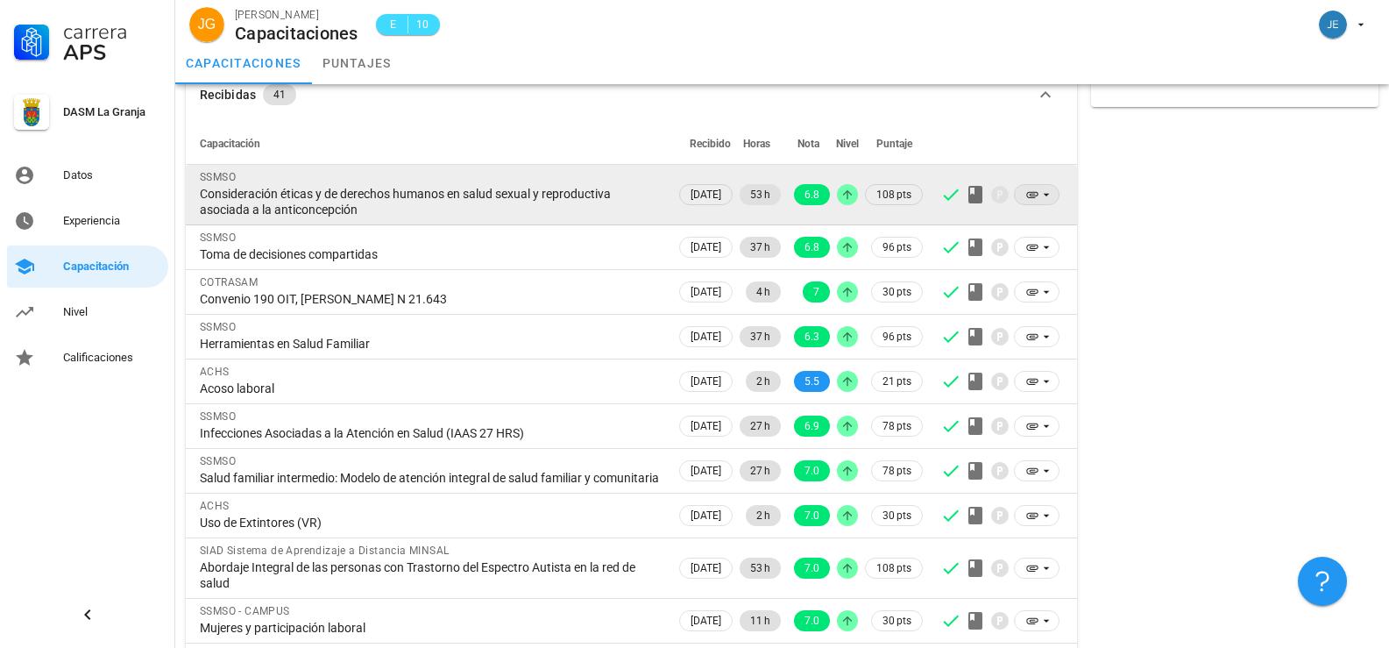
click at [1049, 195] on icon at bounding box center [1047, 195] width 14 height 14
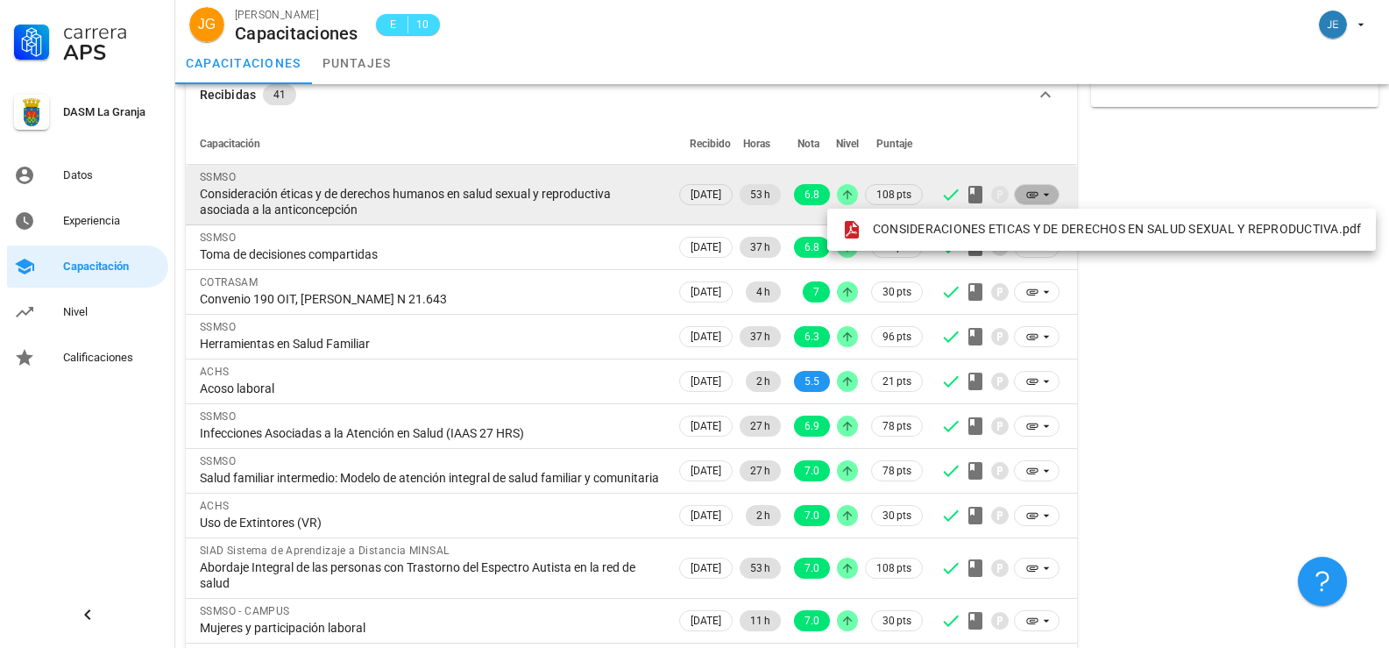
click at [1049, 195] on icon at bounding box center [1047, 195] width 14 height 14
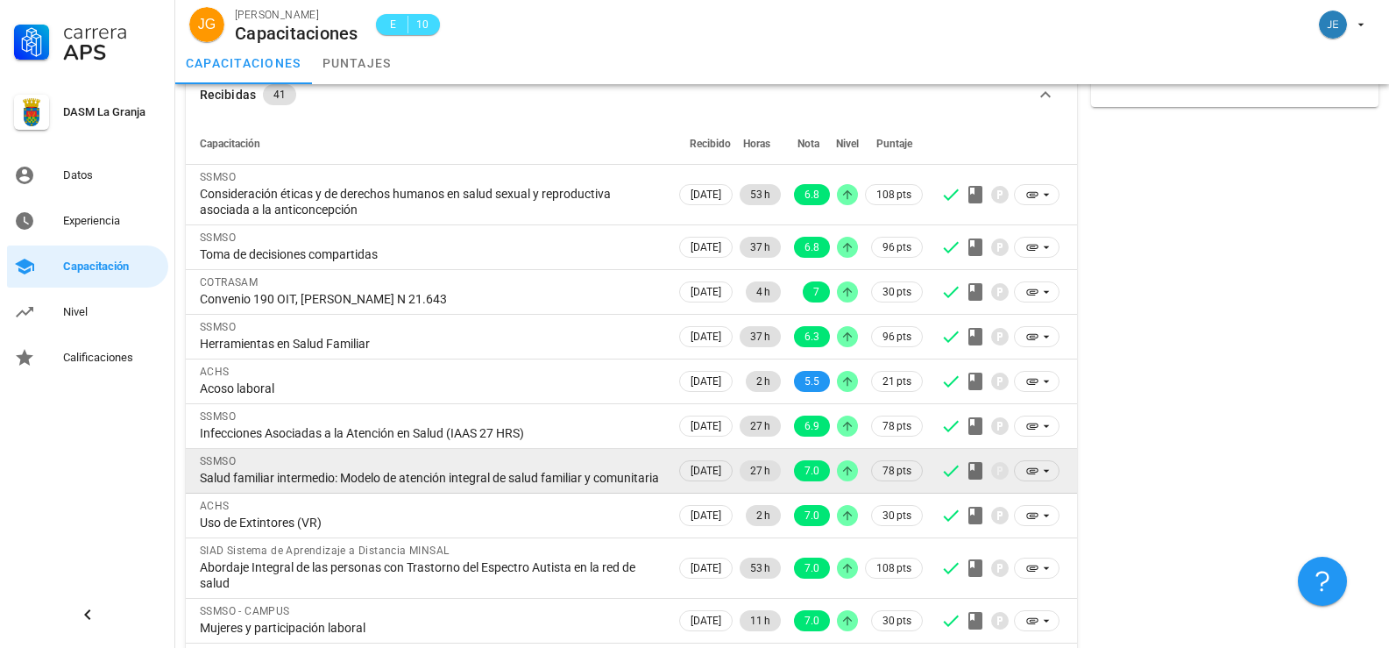
drag, startPoint x: 355, startPoint y: 145, endPoint x: 465, endPoint y: 452, distance: 326.0
click at [477, 512] on table "Capacitación Recibido Horas Nota Nivel Puntaje SSMSO Consideración éticas y de …" at bounding box center [631, 383] width 891 height 520
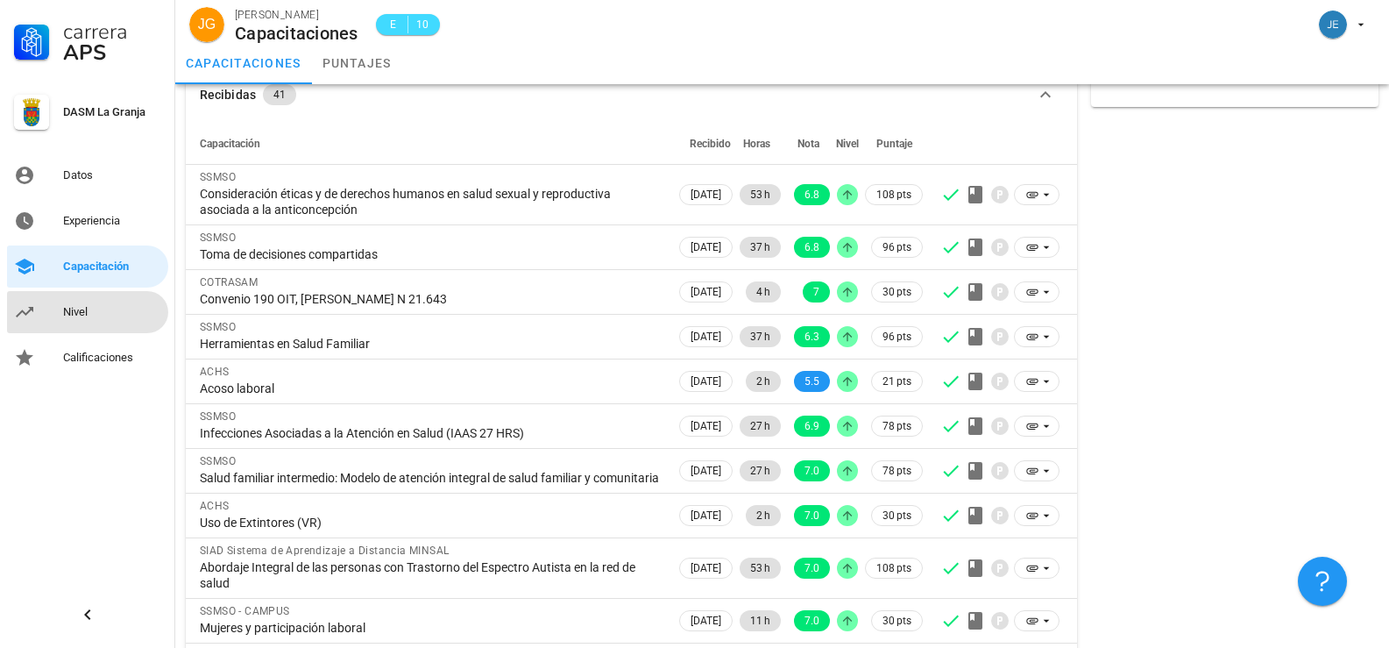
click at [69, 311] on div "Nivel" at bounding box center [112, 312] width 98 height 14
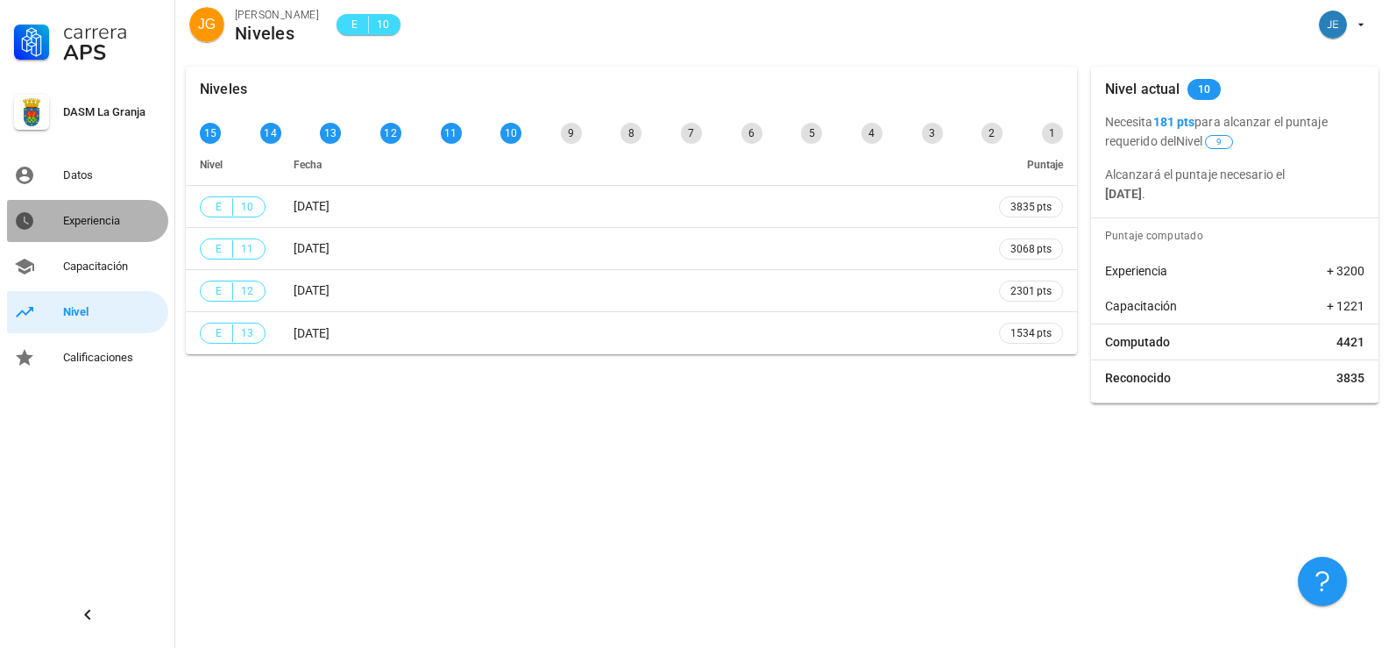
click at [73, 225] on div "Experiencia" at bounding box center [112, 221] width 98 height 14
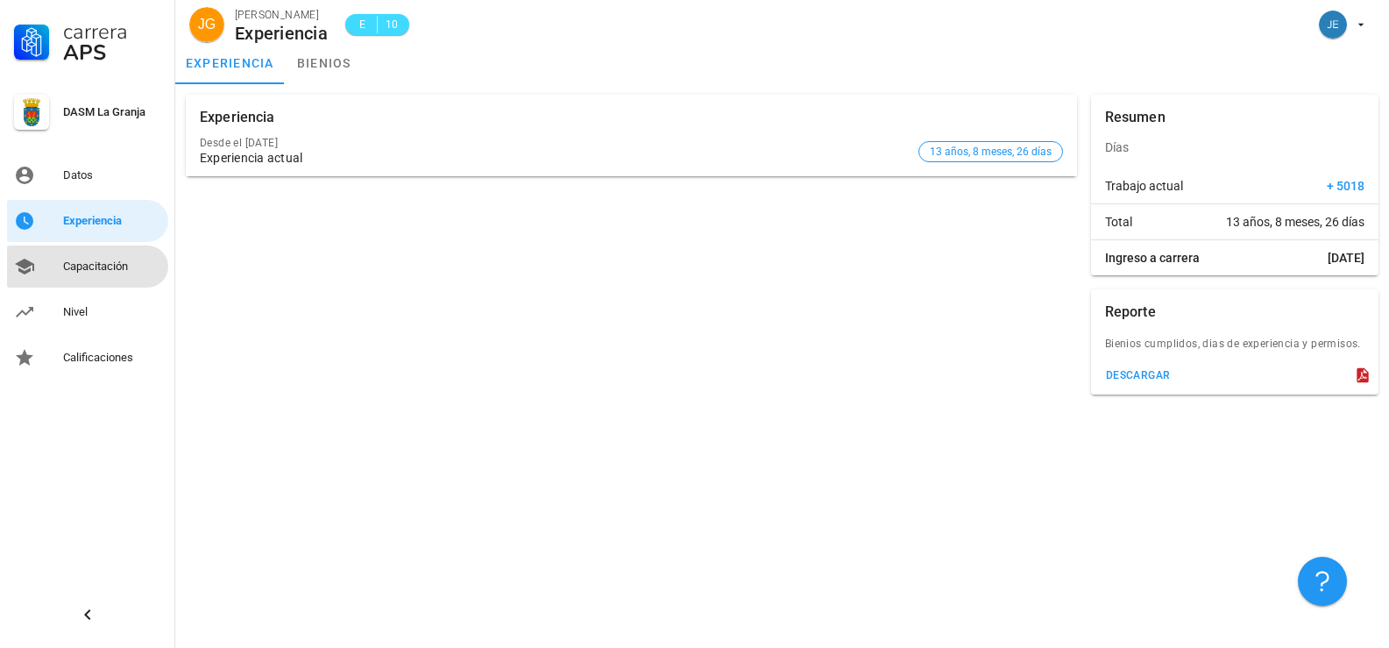
click at [115, 273] on div "Capacitación" at bounding box center [112, 266] width 98 height 14
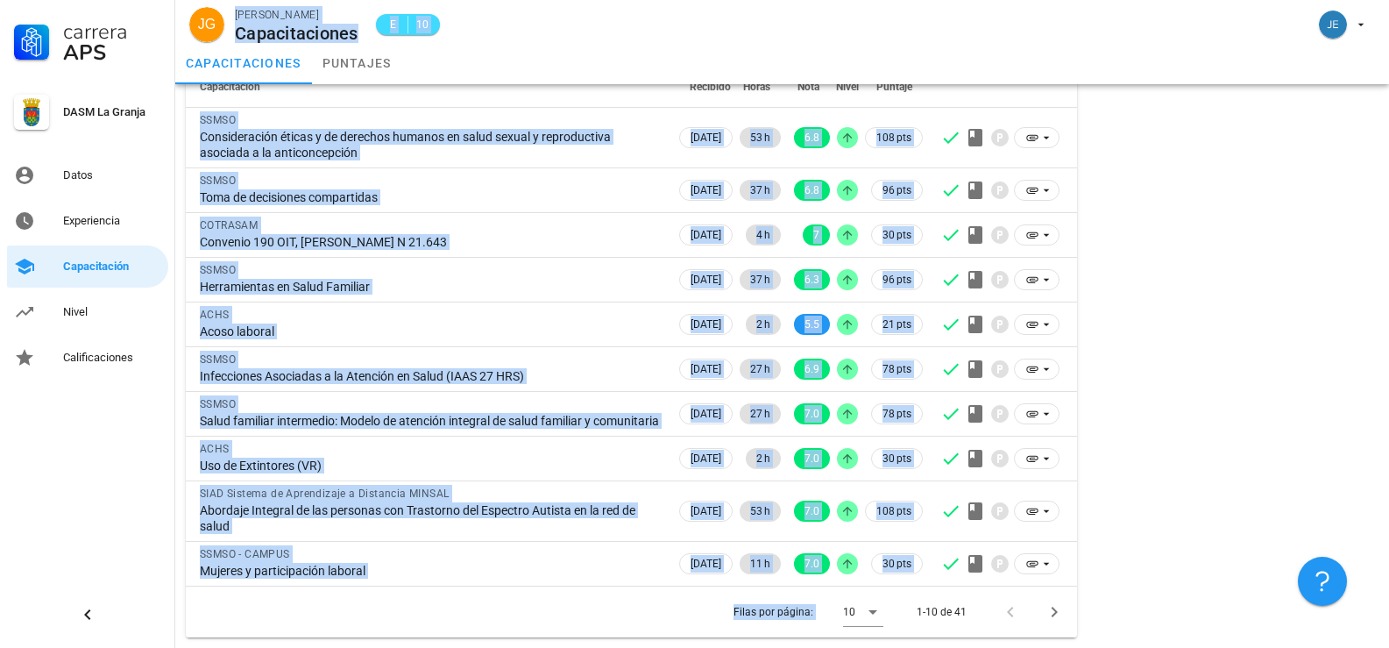
scroll to position [160, 0]
drag, startPoint x: 161, startPoint y: 289, endPoint x: 244, endPoint y: 670, distance: 389.2
click at [244, 647] on html "Carrera APS DASM La Granja Datos Experiencia Capacitación Nivel Calificaciones …" at bounding box center [694, 251] width 1389 height 792
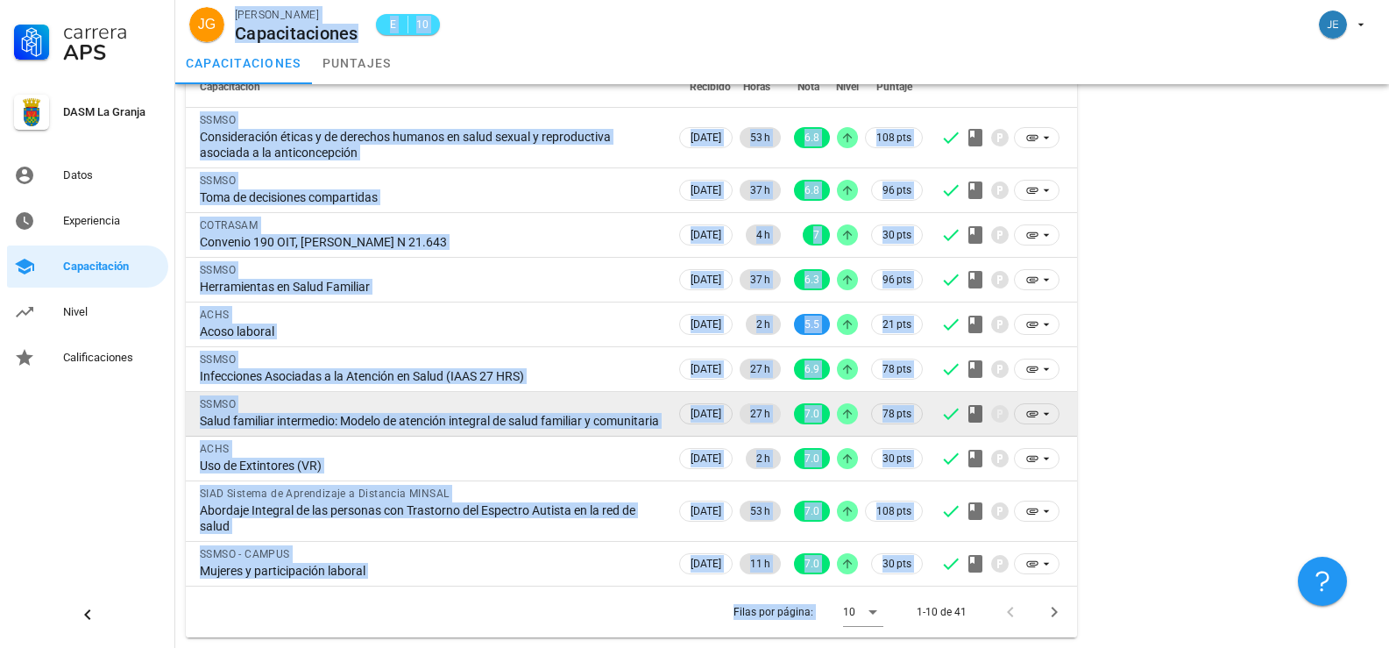
copy div "JG Jessica Gomez Capacitaciones E 10 capacitaciones puntajes Capacitaciones Rec…"
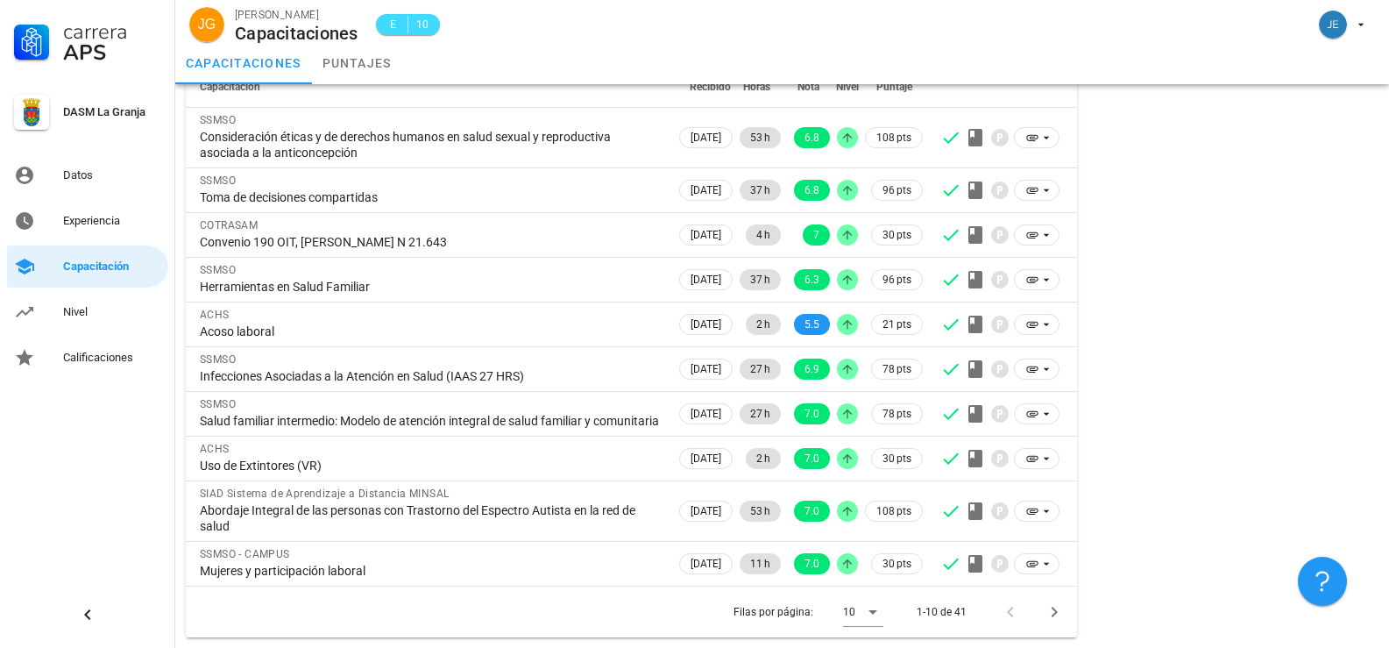
click at [1172, 377] on div "Resumen Total de horas 930" at bounding box center [1235, 293] width 302 height 701
click at [1052, 615] on icon "Página siguiente" at bounding box center [1054, 612] width 6 height 11
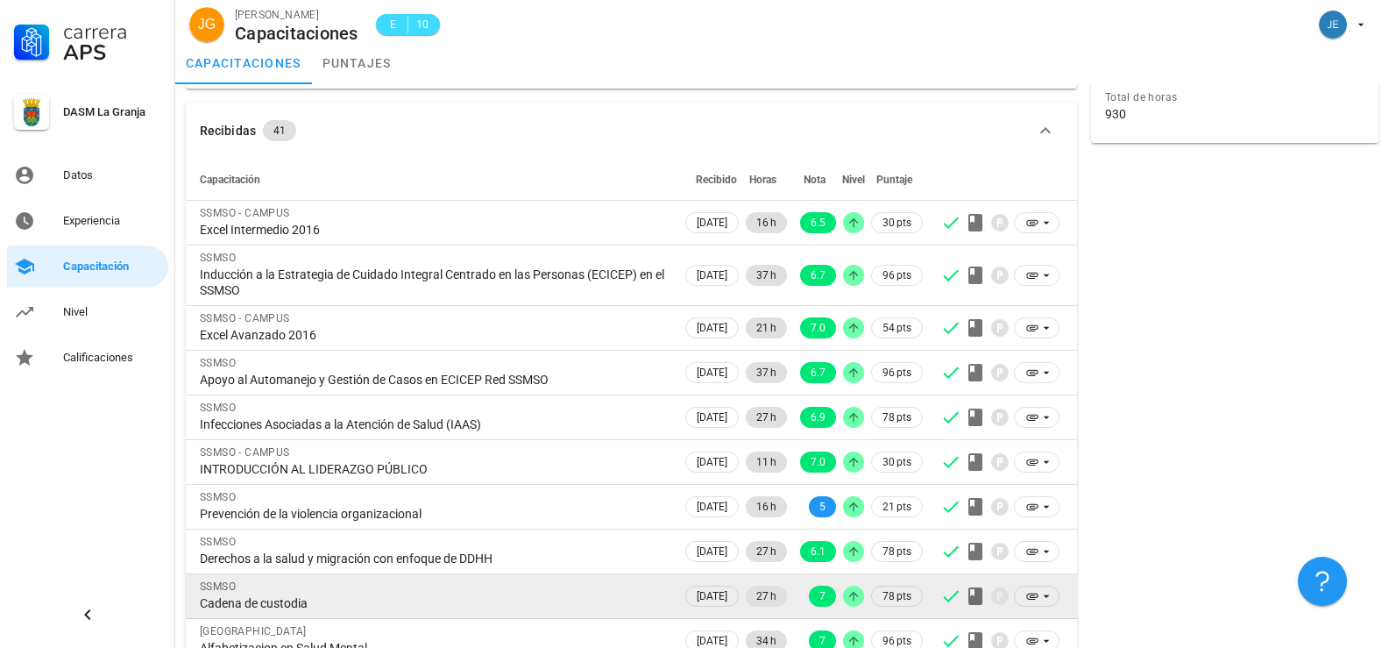
scroll to position [129, 0]
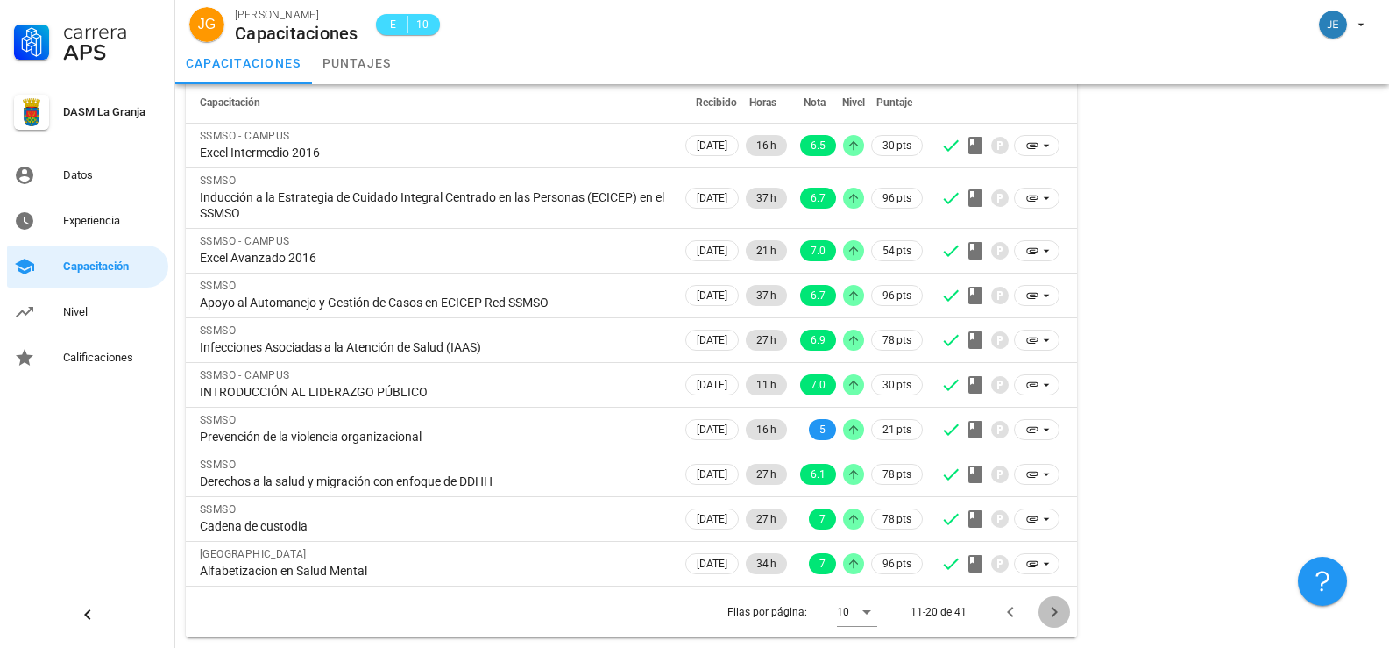
click at [1050, 615] on icon "Página siguiente" at bounding box center [1054, 611] width 21 height 21
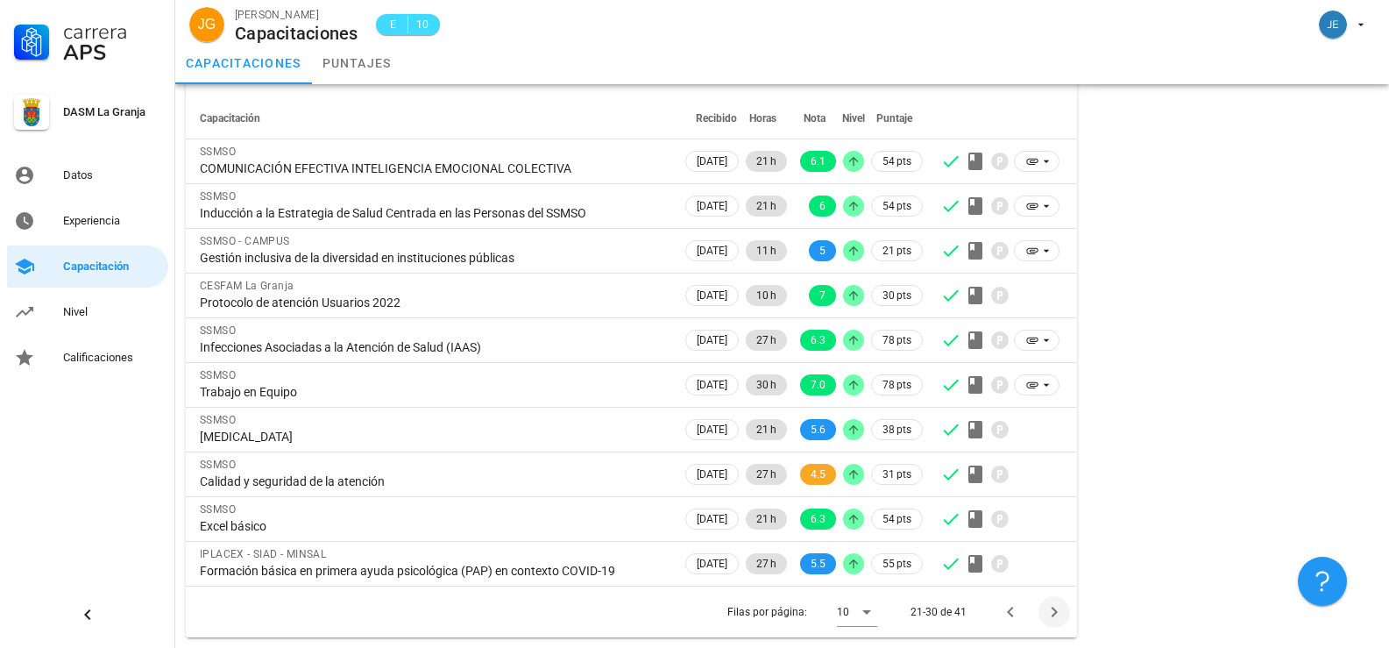
scroll to position [113, 0]
click at [1054, 613] on icon "Página siguiente" at bounding box center [1054, 612] width 6 height 11
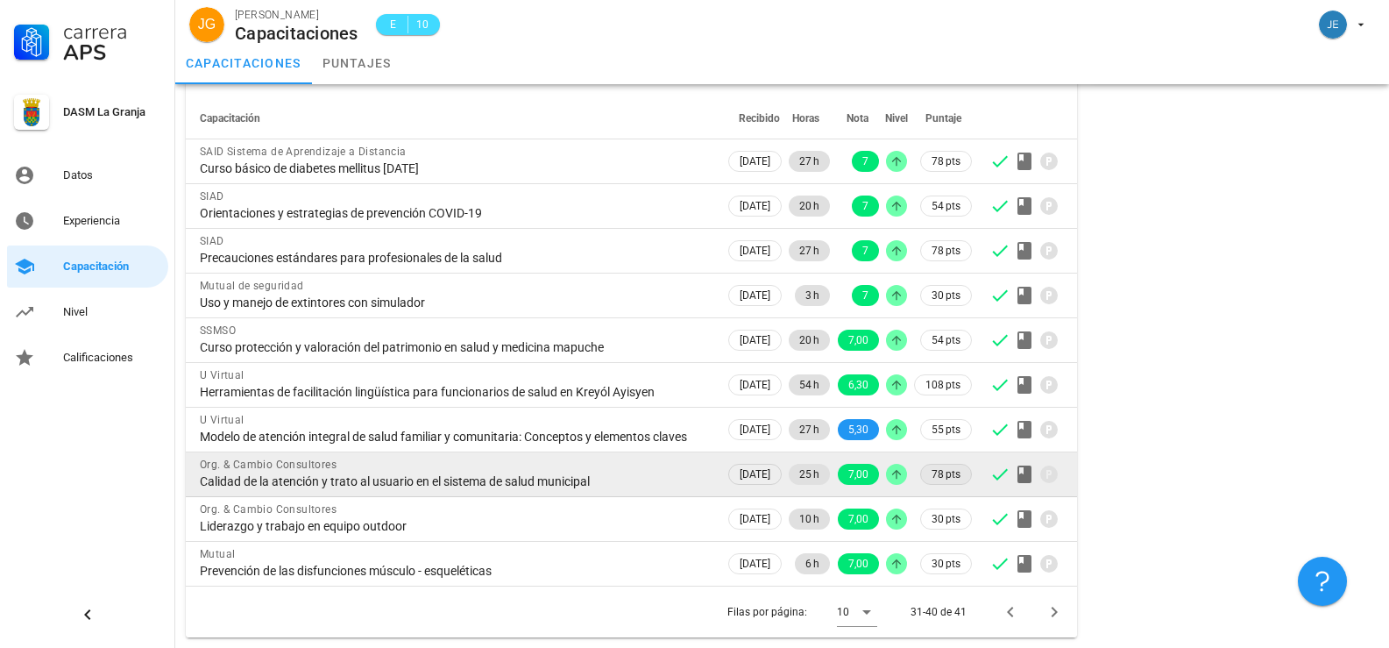
scroll to position [129, 0]
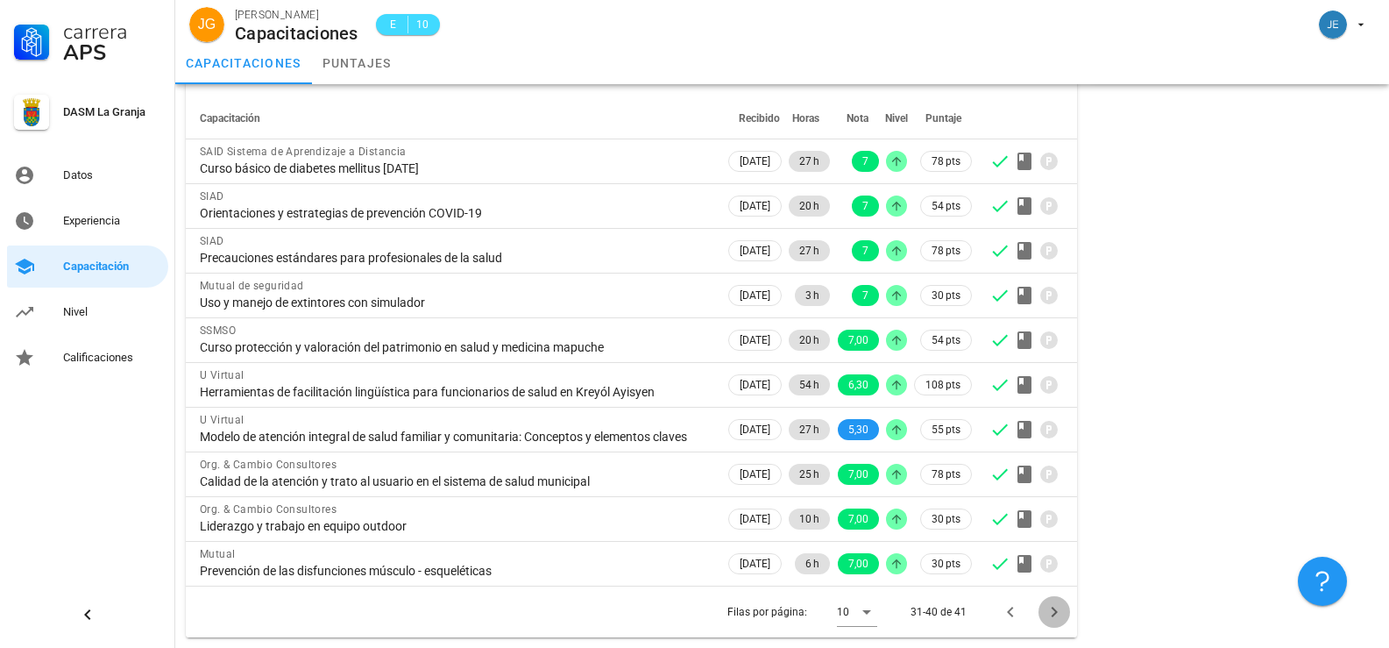
click at [1047, 608] on icon "Página siguiente" at bounding box center [1054, 611] width 21 height 21
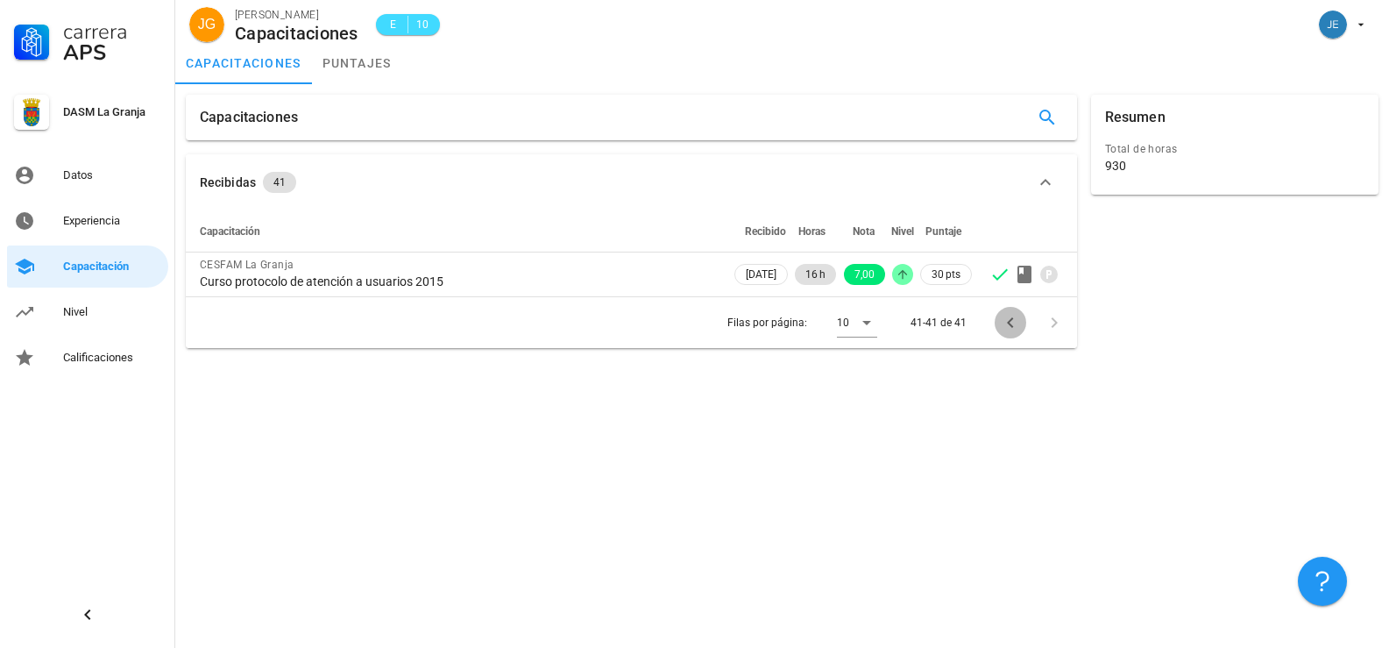
click at [1011, 325] on icon "Página anterior" at bounding box center [1010, 322] width 6 height 11
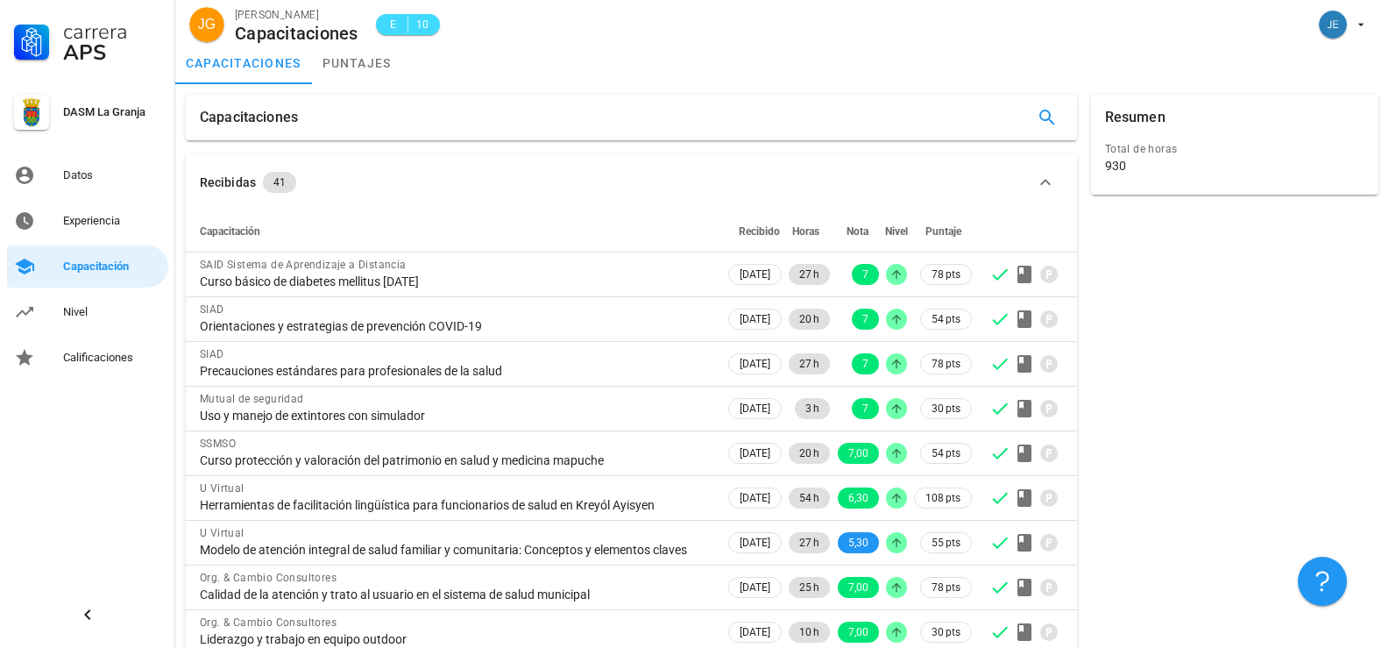
click at [1011, 325] on div at bounding box center [1027, 319] width 74 height 21
click at [1137, 368] on div "Resumen Total de horas 930" at bounding box center [1235, 423] width 302 height 670
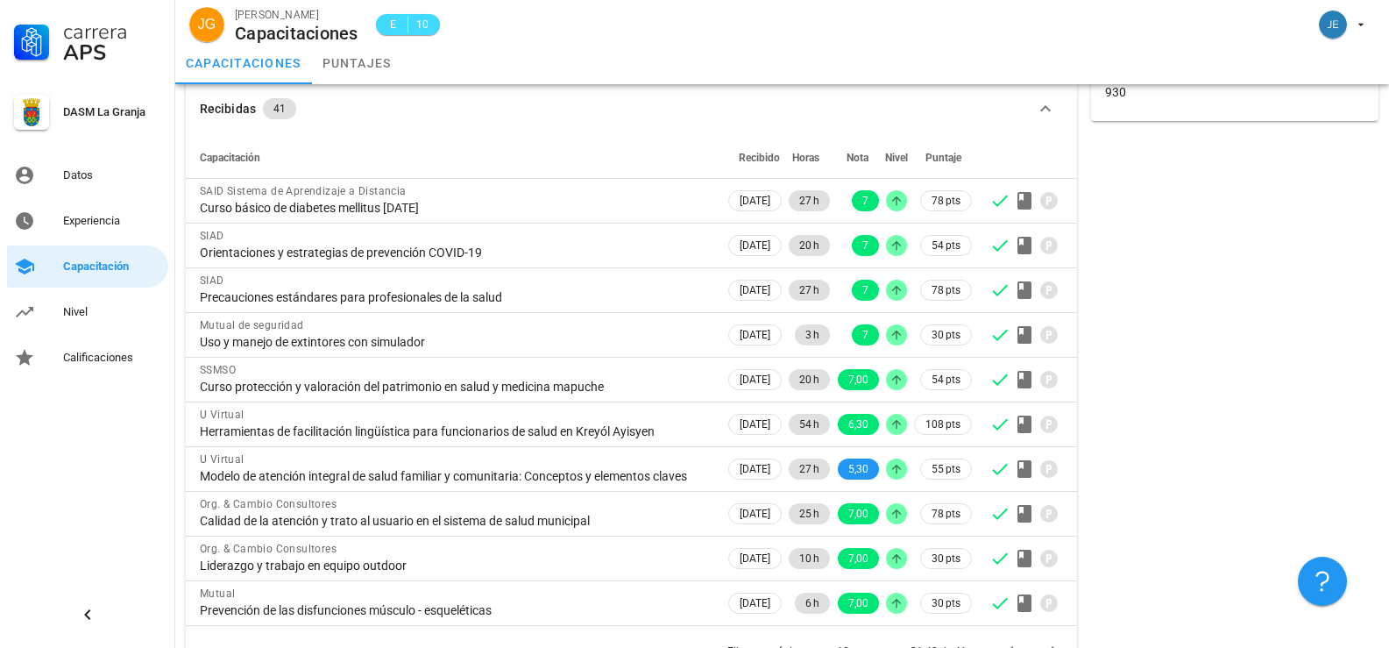
scroll to position [129, 0]
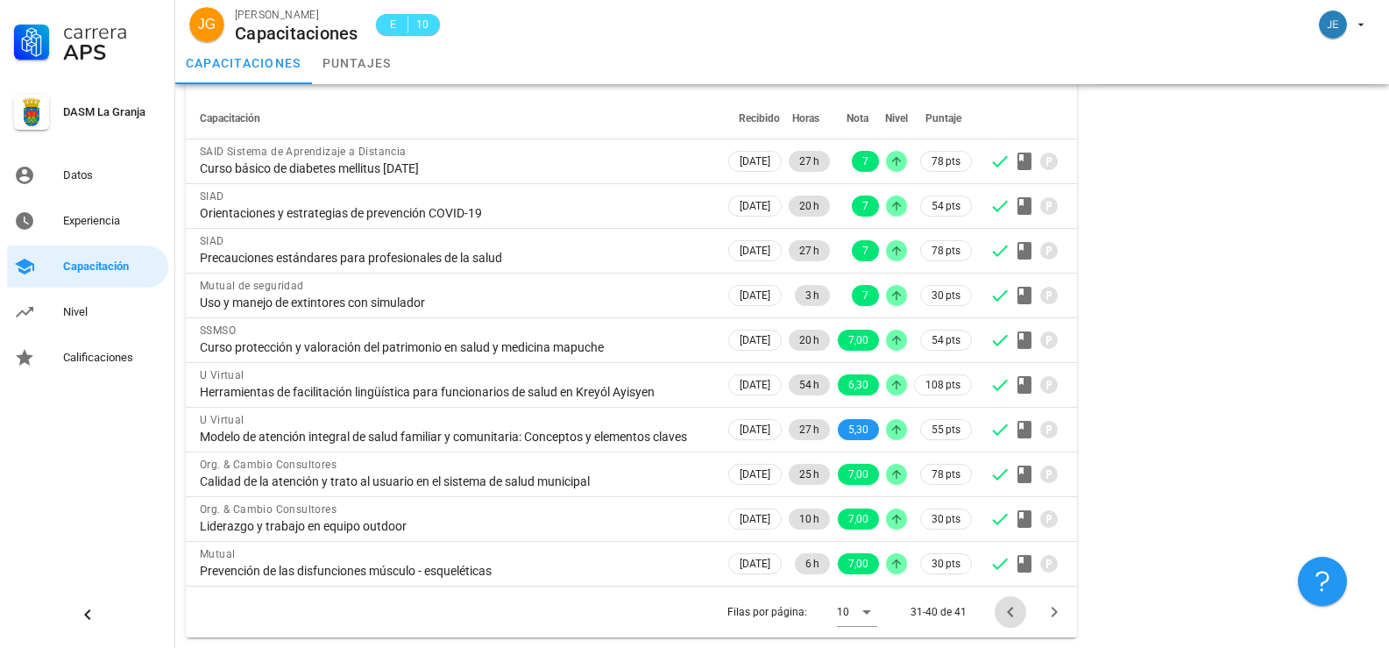
click at [1008, 609] on icon "Página anterior" at bounding box center [1010, 611] width 21 height 21
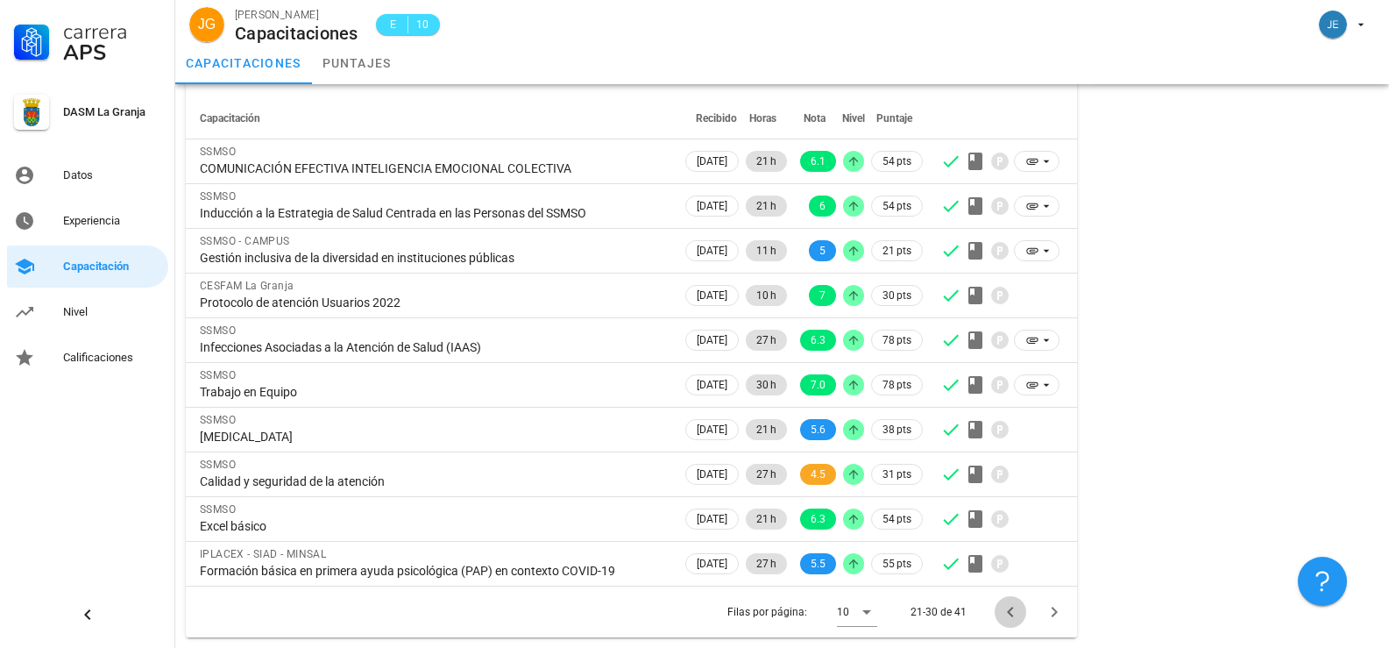
scroll to position [113, 0]
click at [1008, 609] on icon "Página anterior" at bounding box center [1010, 611] width 21 height 21
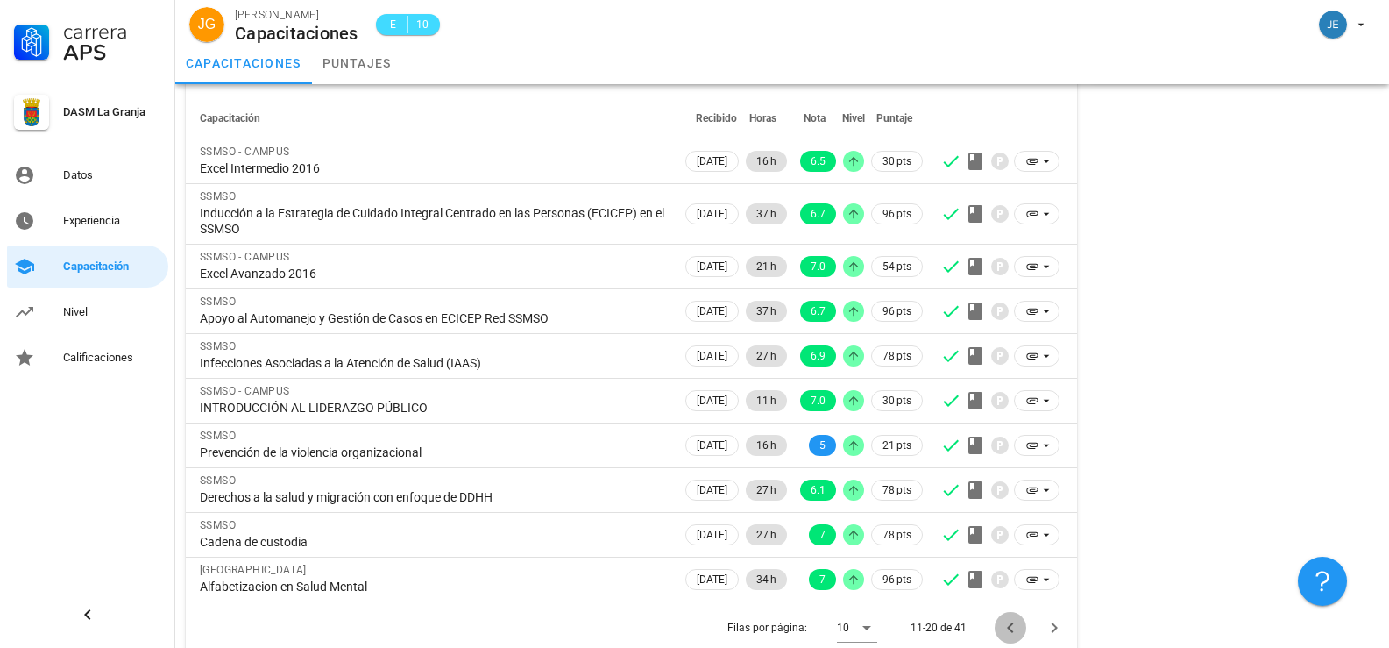
click at [1006, 625] on icon "Página anterior" at bounding box center [1010, 627] width 21 height 21
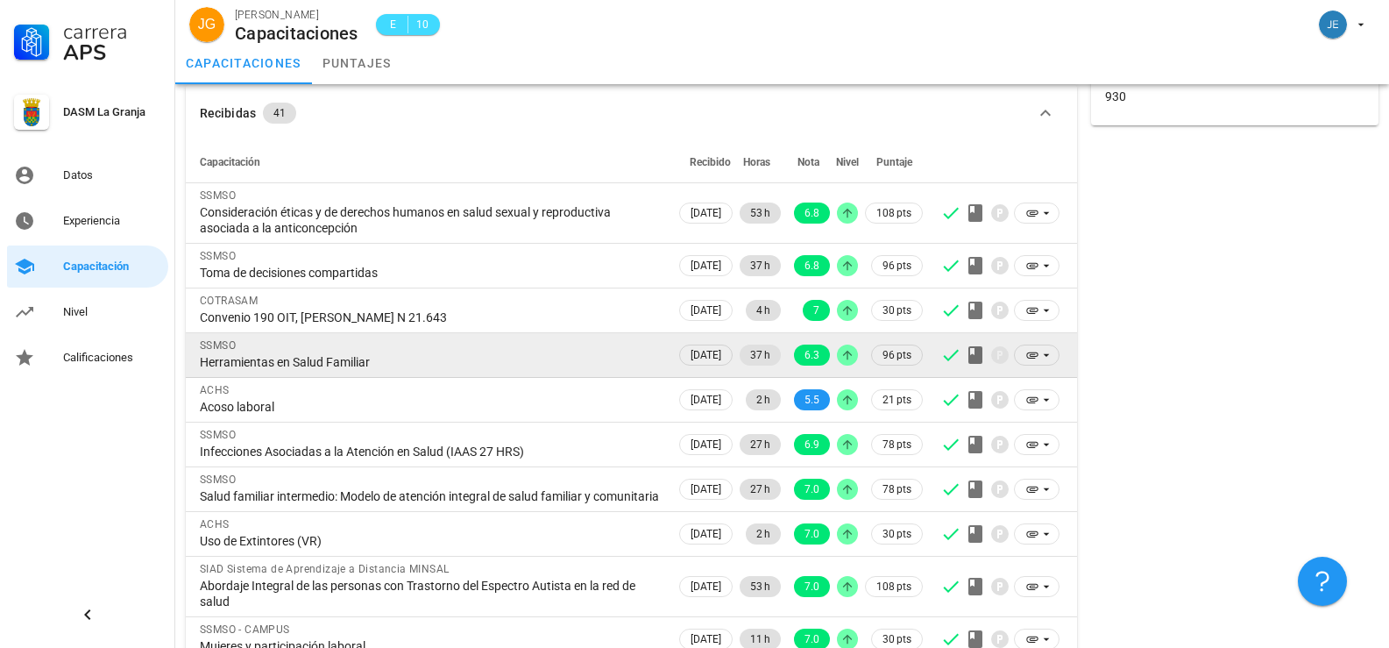
scroll to position [0, 0]
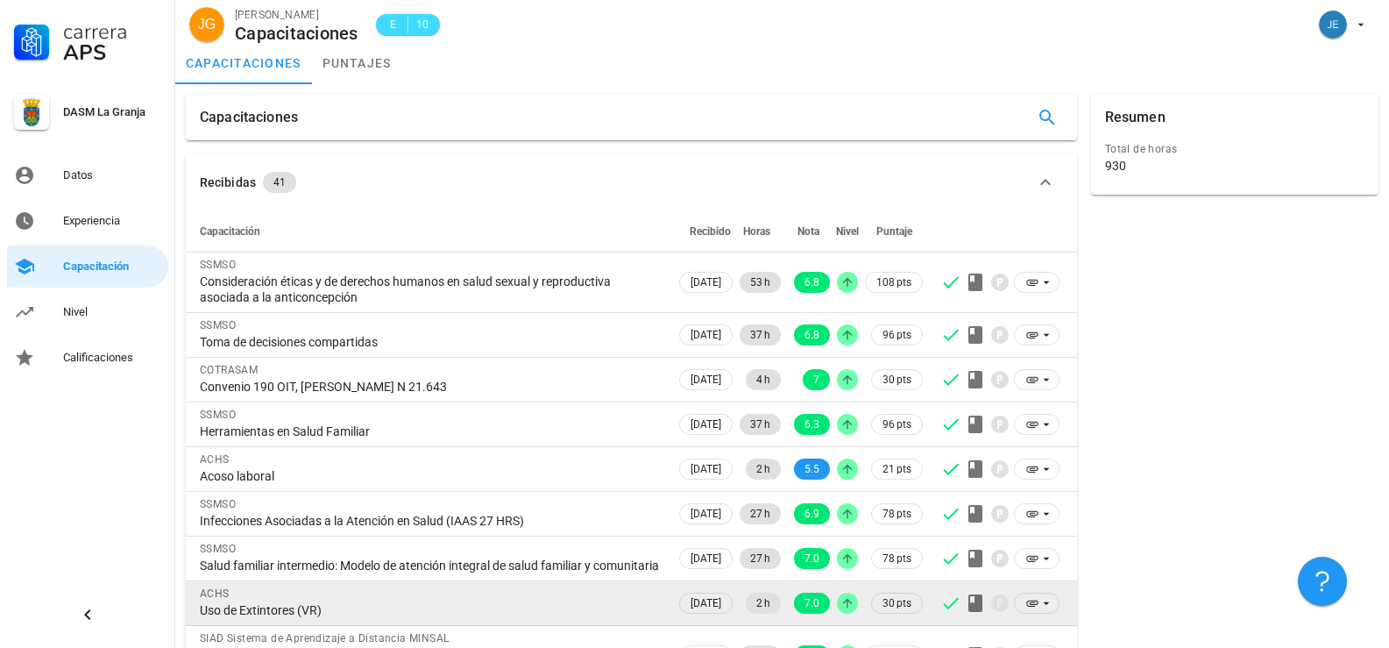
click at [320, 618] on div "Uso de Extintores (VR)" at bounding box center [431, 610] width 462 height 16
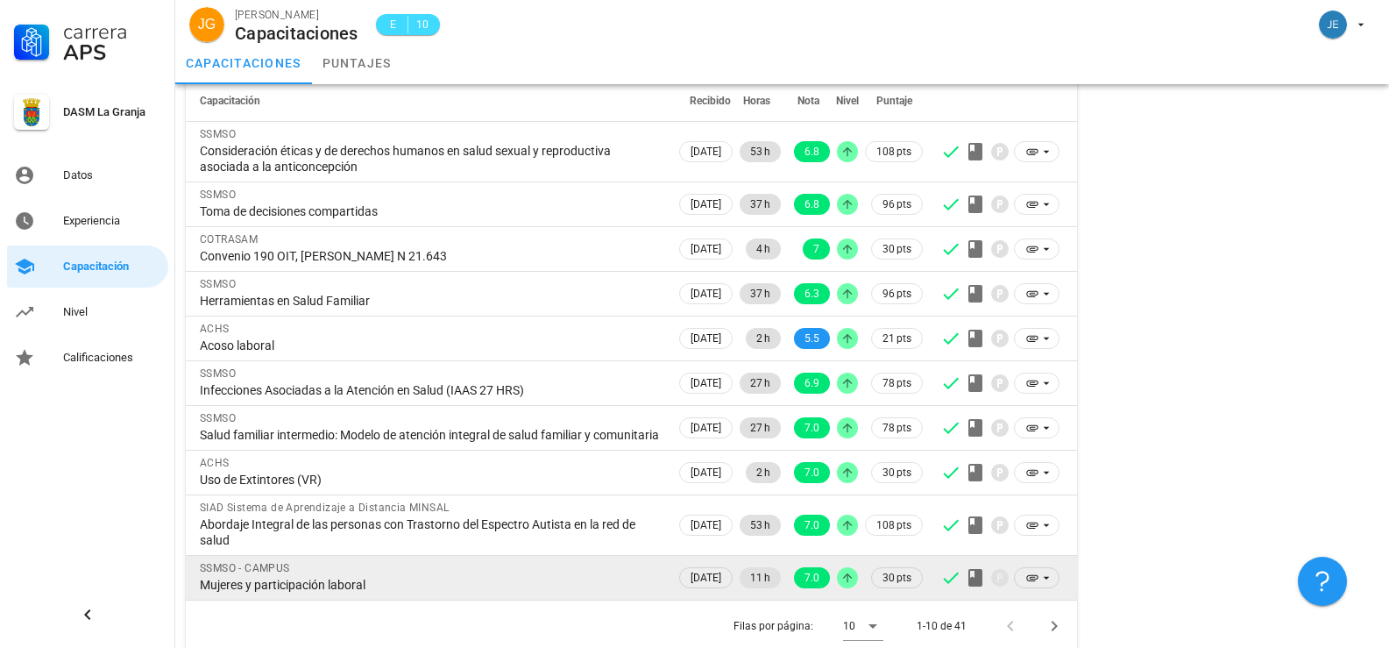
scroll to position [160, 0]
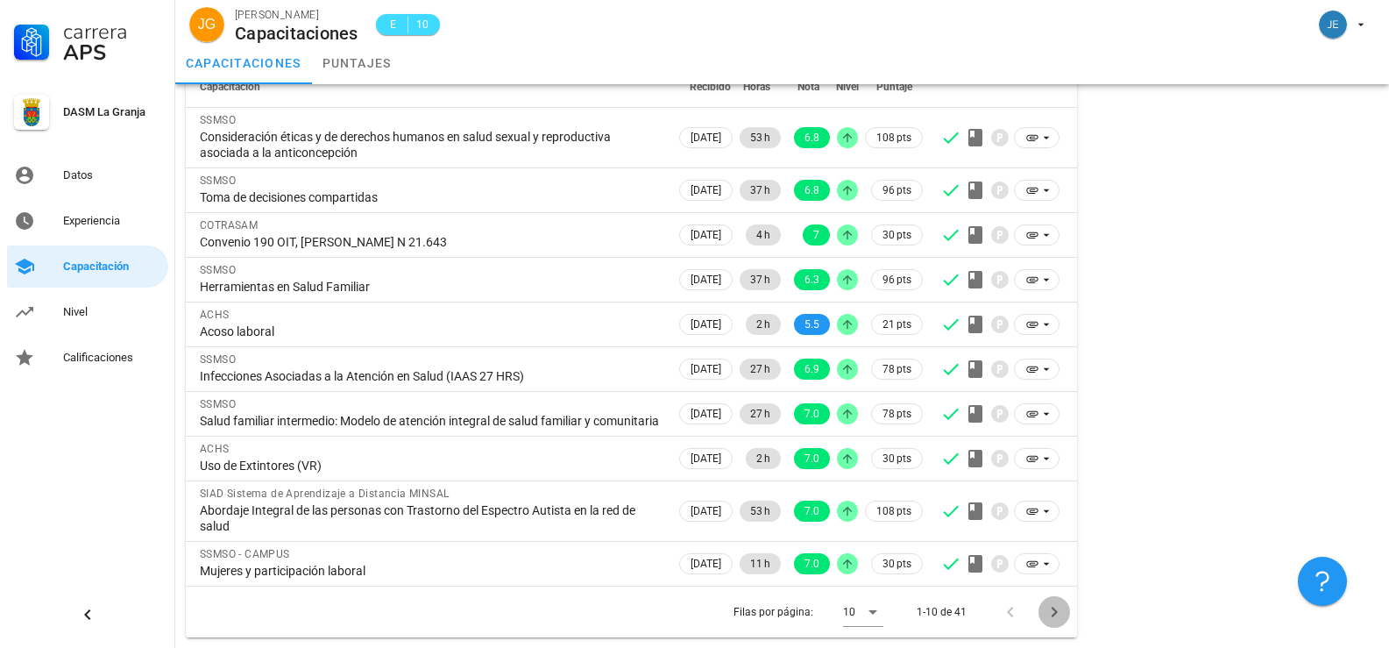
click at [1057, 615] on icon "Página siguiente" at bounding box center [1054, 611] width 21 height 21
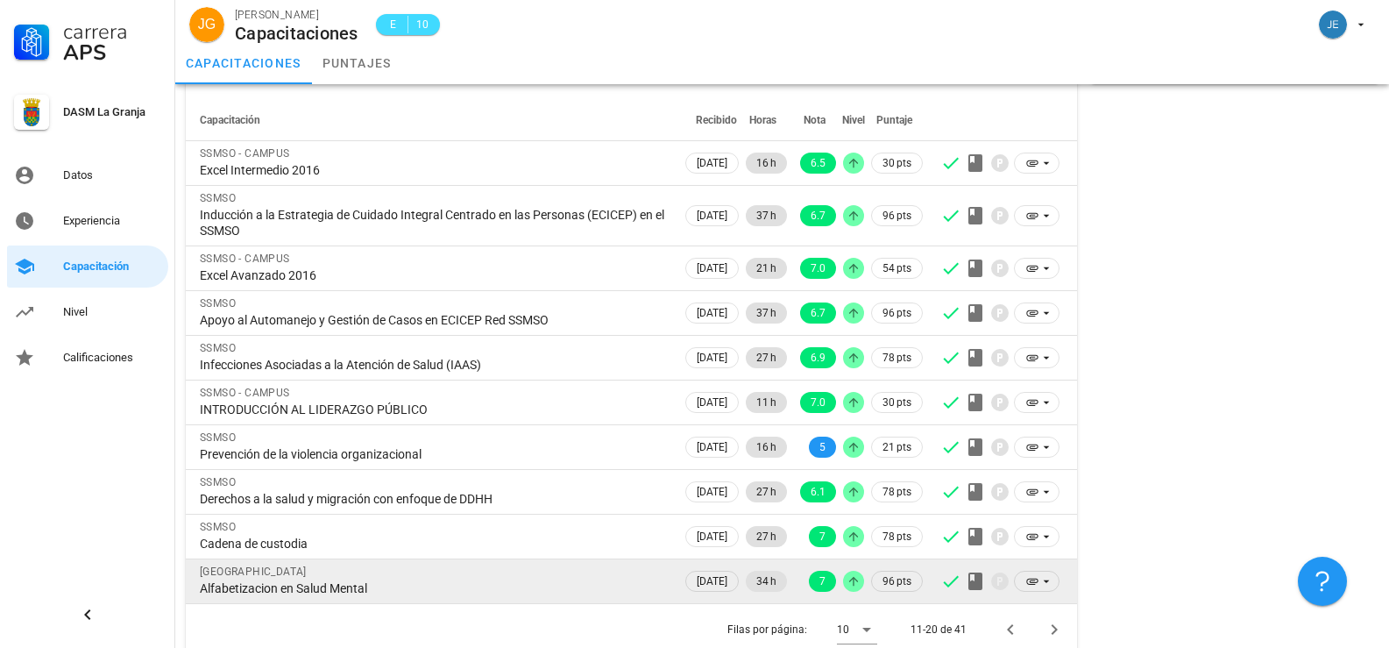
scroll to position [129, 0]
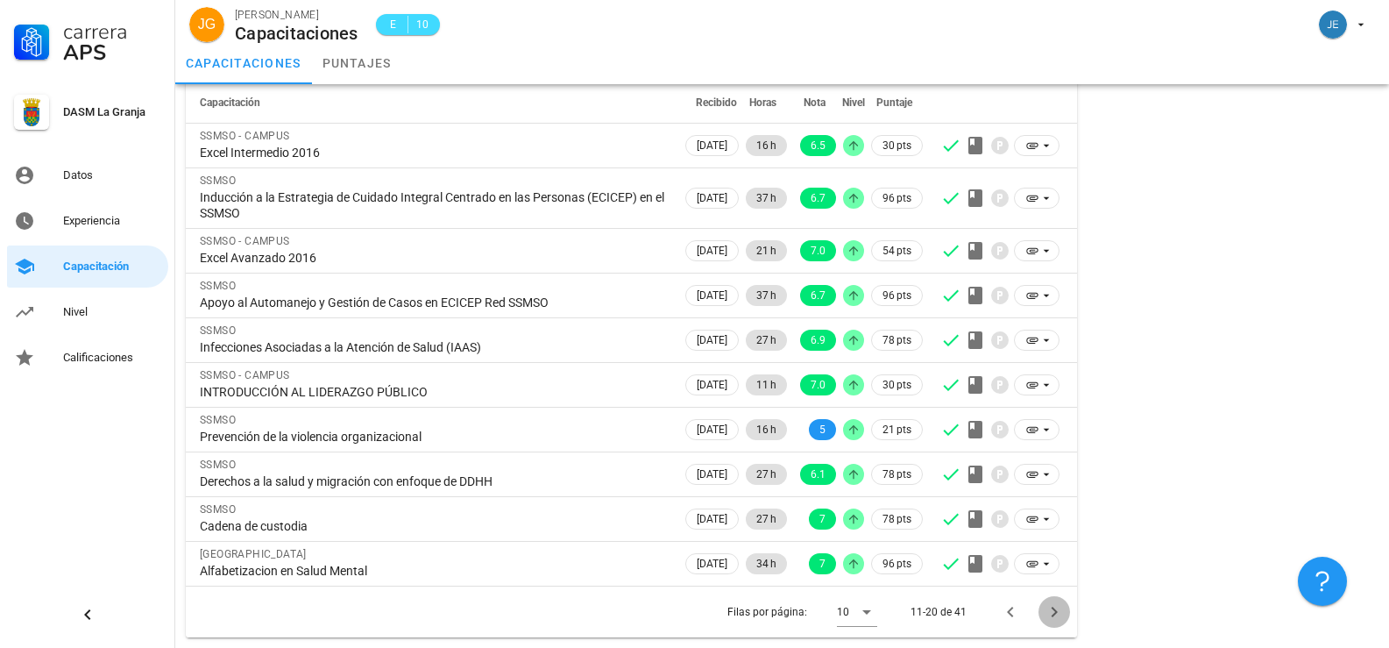
click at [1056, 613] on icon "Página siguiente" at bounding box center [1054, 612] width 6 height 11
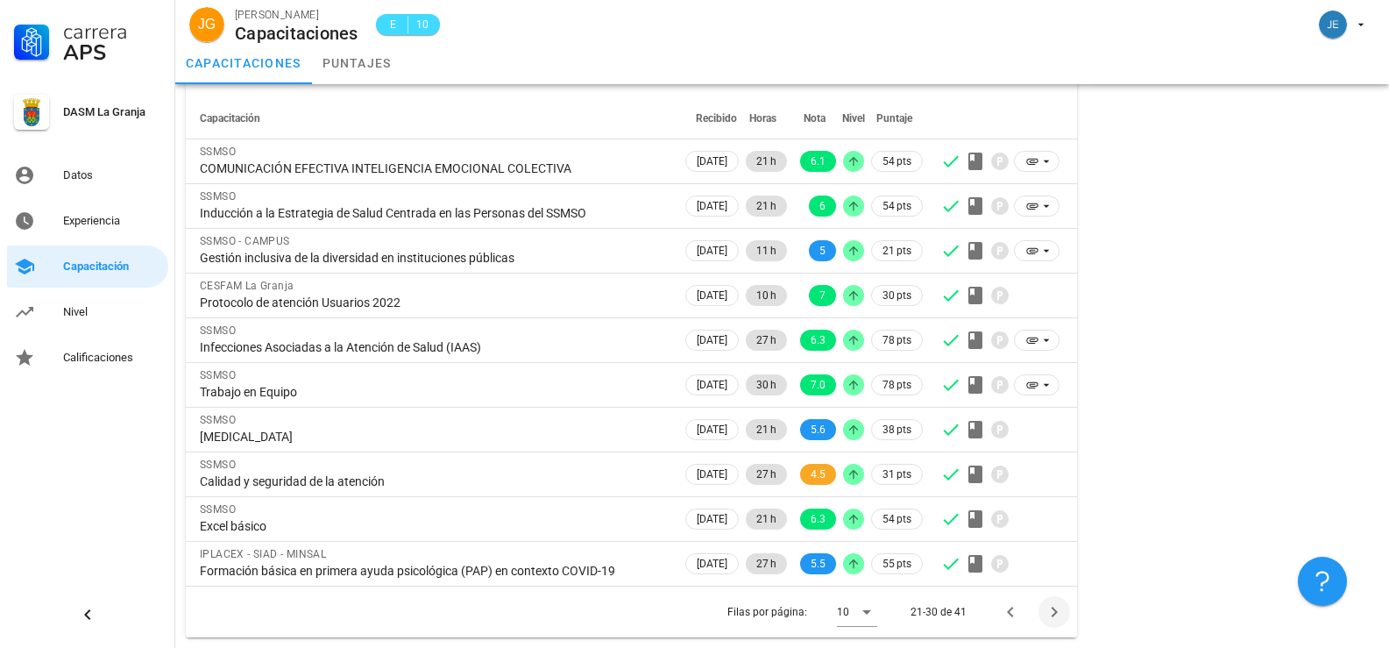
scroll to position [113, 0]
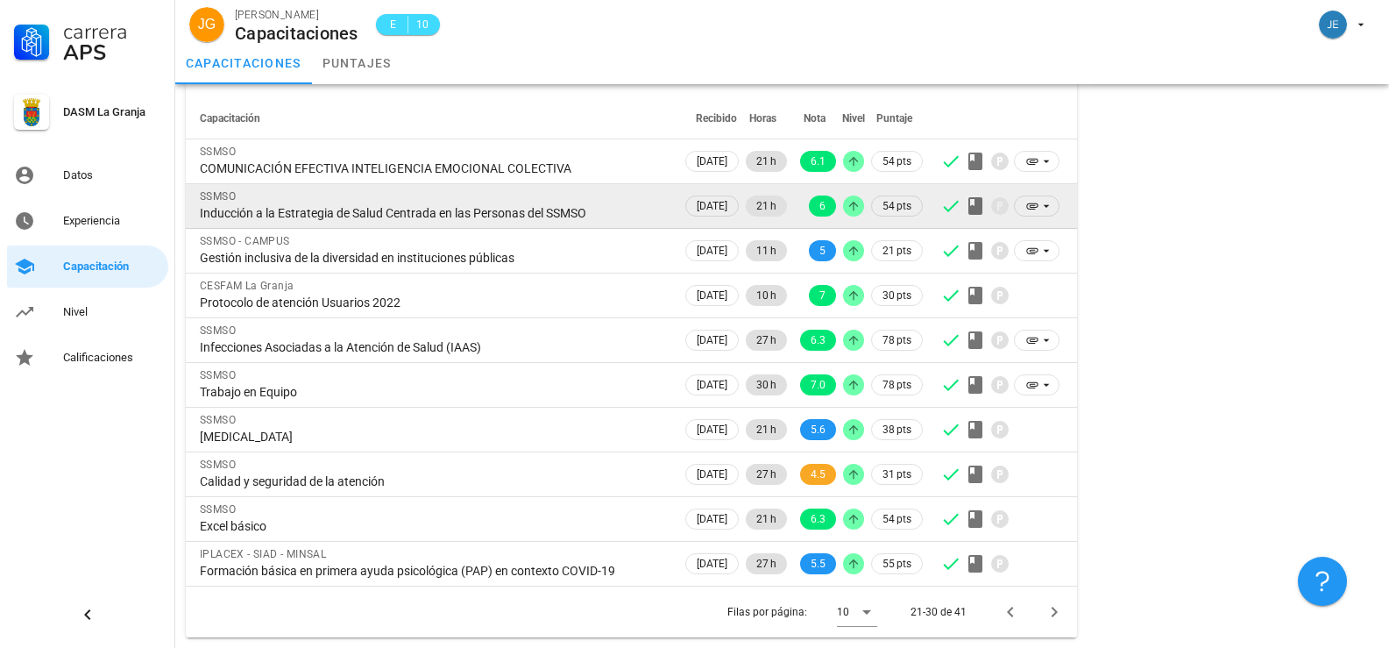
click at [246, 213] on div "Inducción a la Estrategia de Salud Centrada en las Personas del SSMSO" at bounding box center [434, 213] width 468 height 16
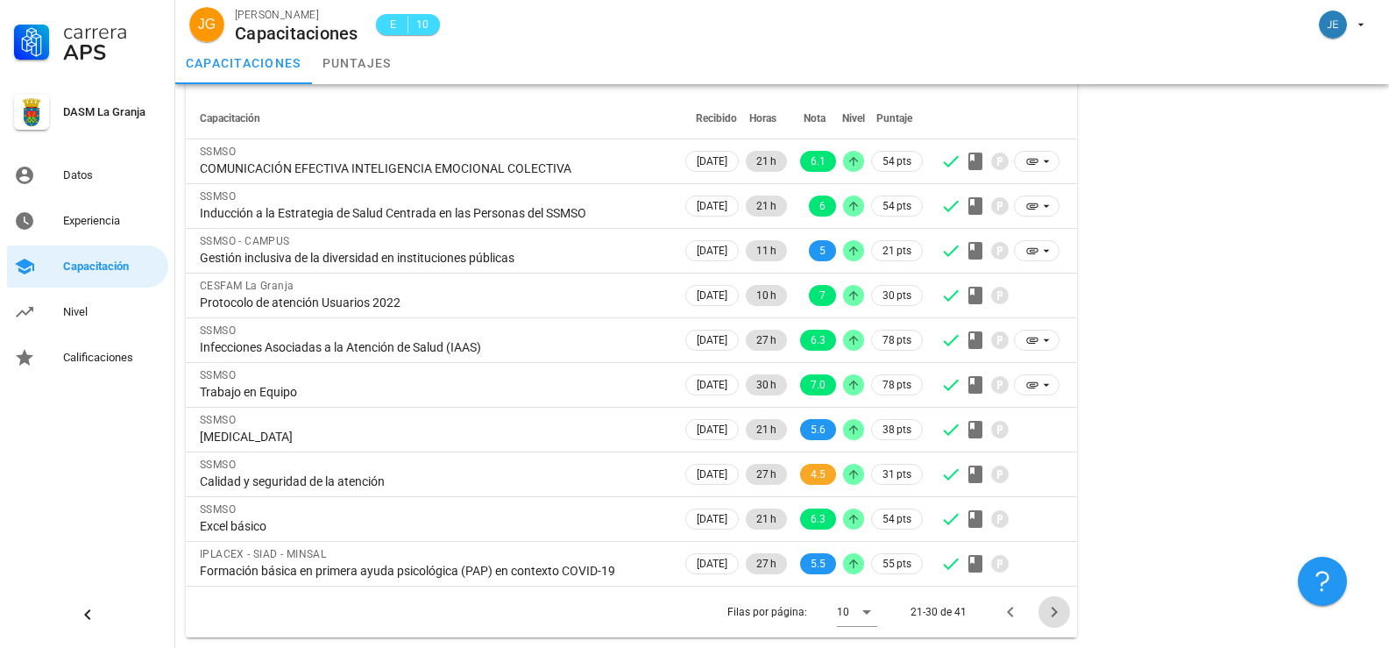
click at [1050, 612] on icon "Página siguiente" at bounding box center [1054, 611] width 21 height 21
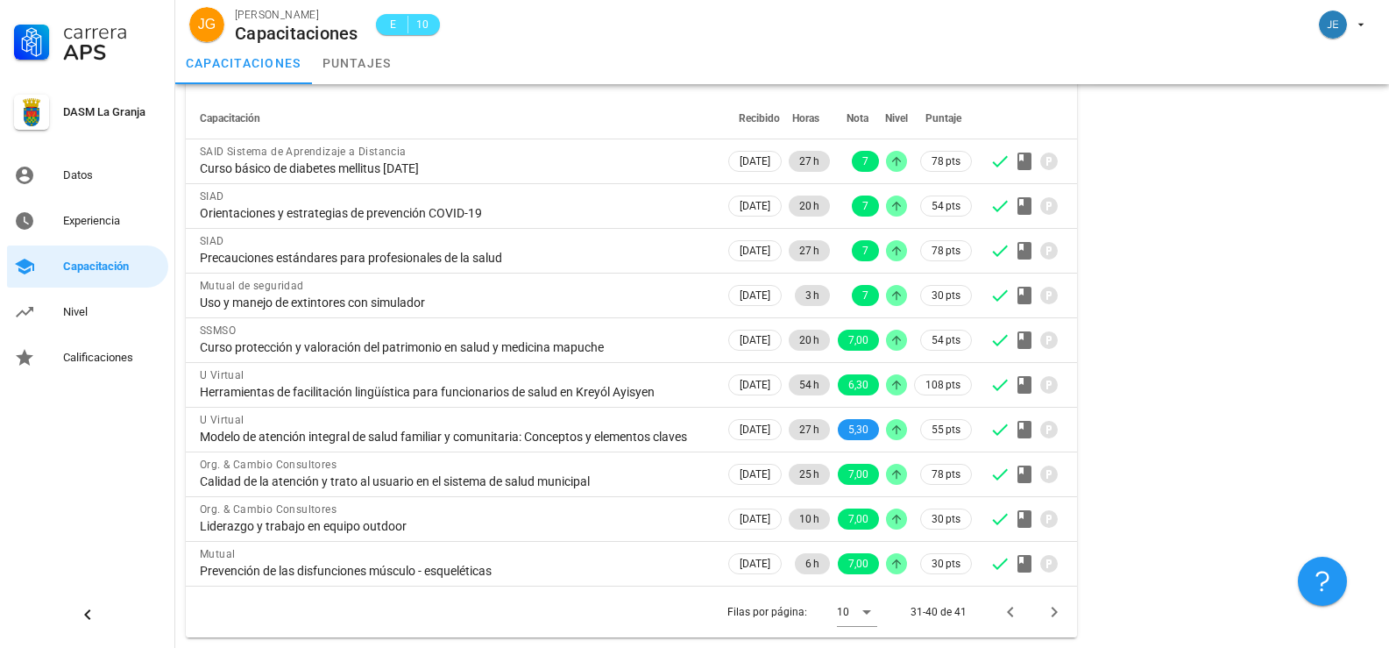
scroll to position [129, 0]
click at [1053, 610] on icon "Página siguiente" at bounding box center [1054, 611] width 21 height 21
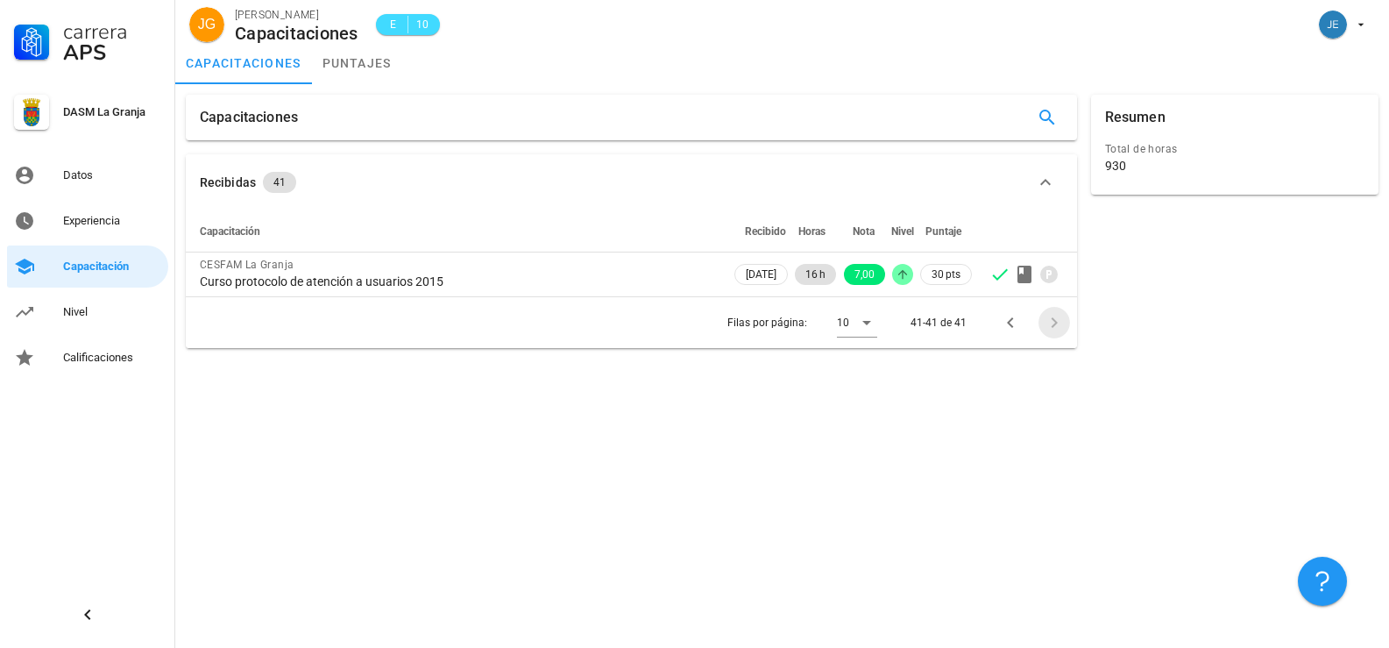
scroll to position [0, 0]
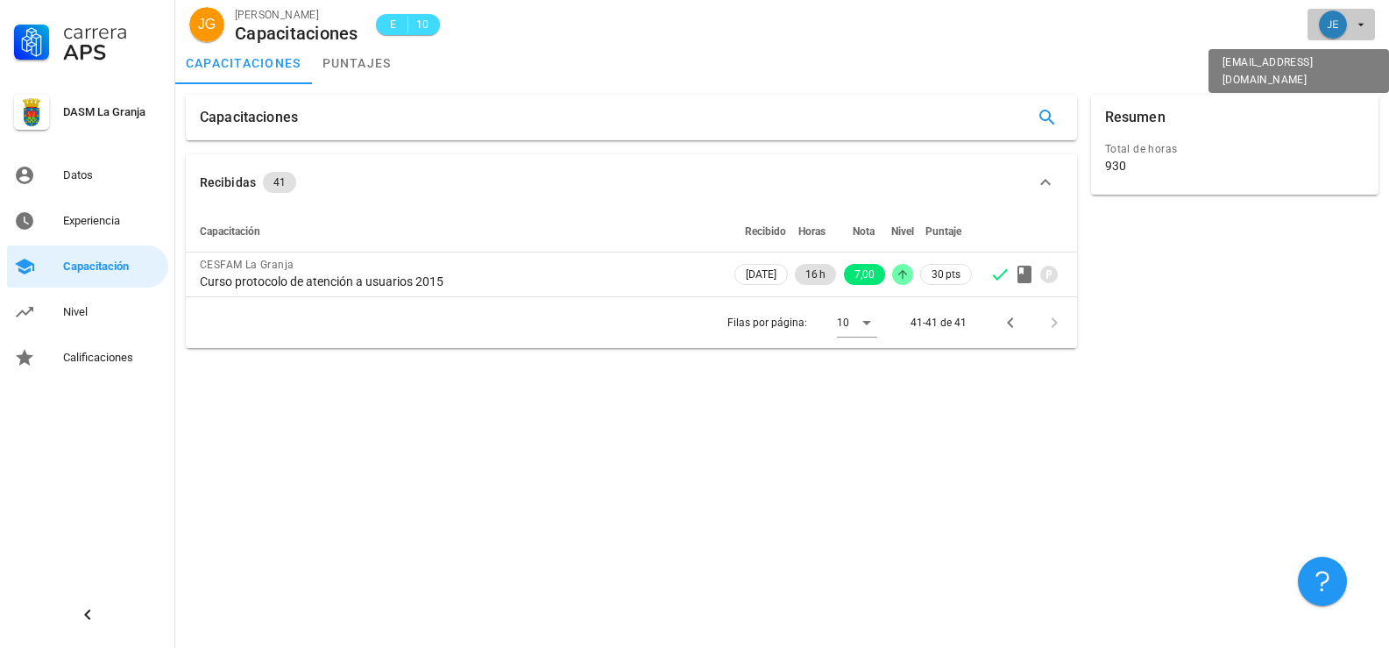
click at [1359, 24] on icon "button" at bounding box center [1362, 25] width 6 height 3
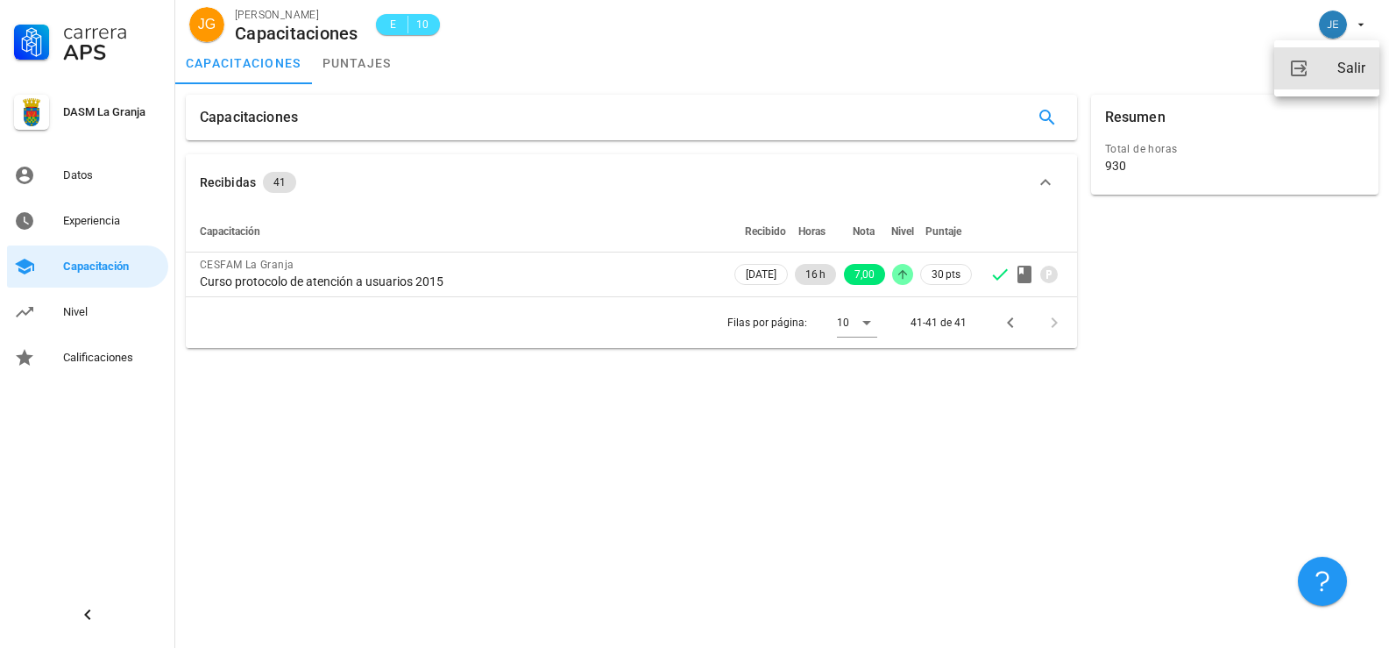
click at [1345, 70] on div "Salir" at bounding box center [1352, 68] width 28 height 35
